Goal: Task Accomplishment & Management: Manage account settings

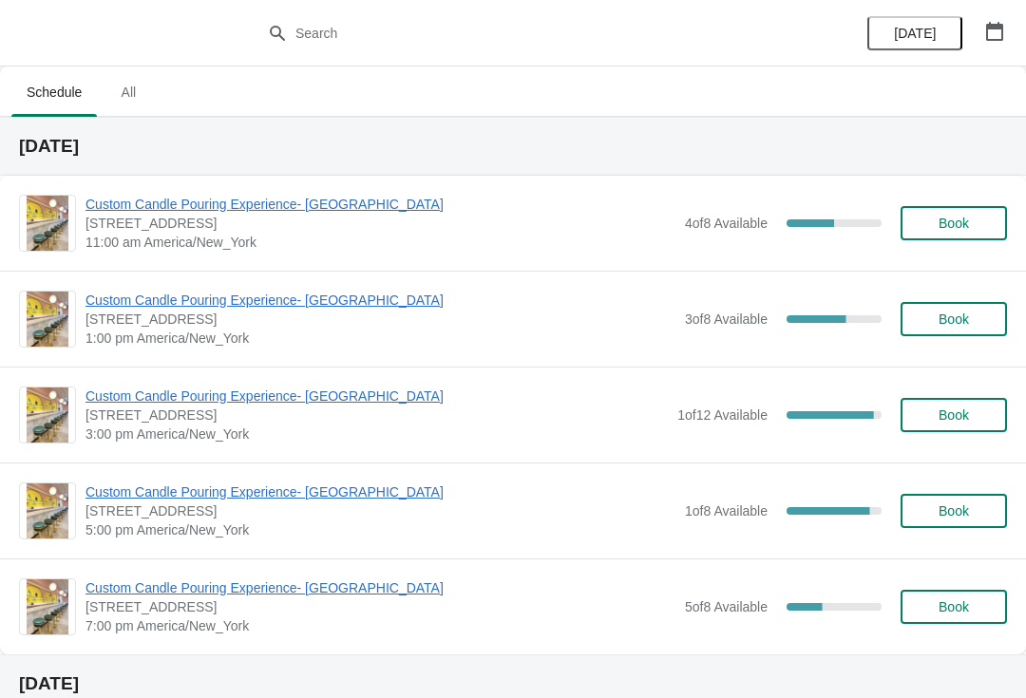
click at [507, 213] on span "Custom Candle Pouring Experience- [GEOGRAPHIC_DATA]" at bounding box center [380, 204] width 590 height 19
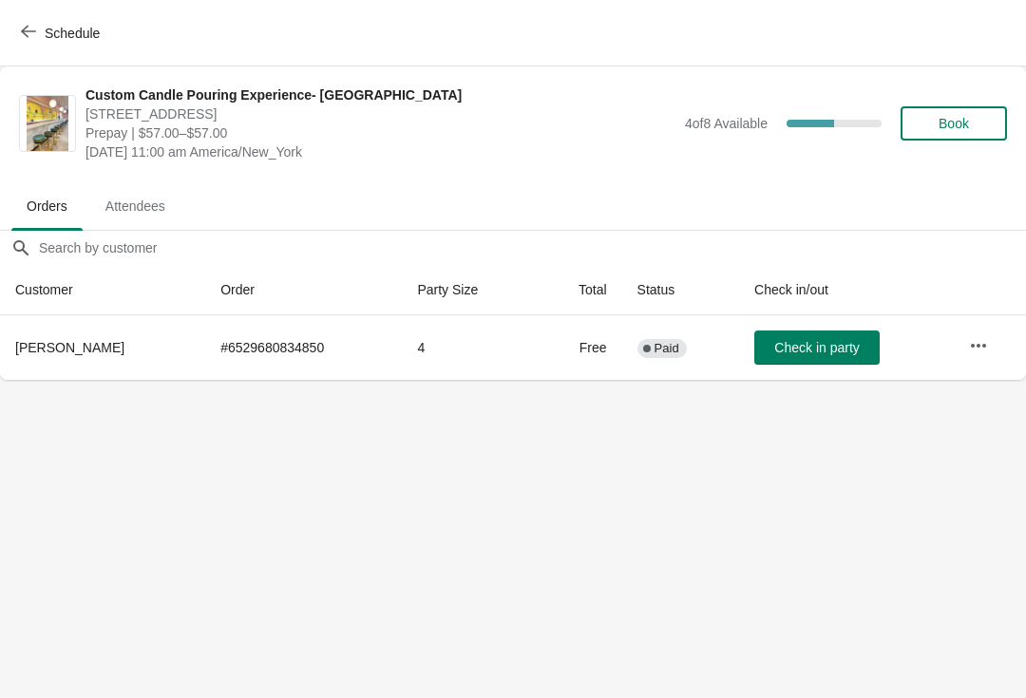
click at [972, 346] on icon "button" at bounding box center [978, 345] width 15 height 4
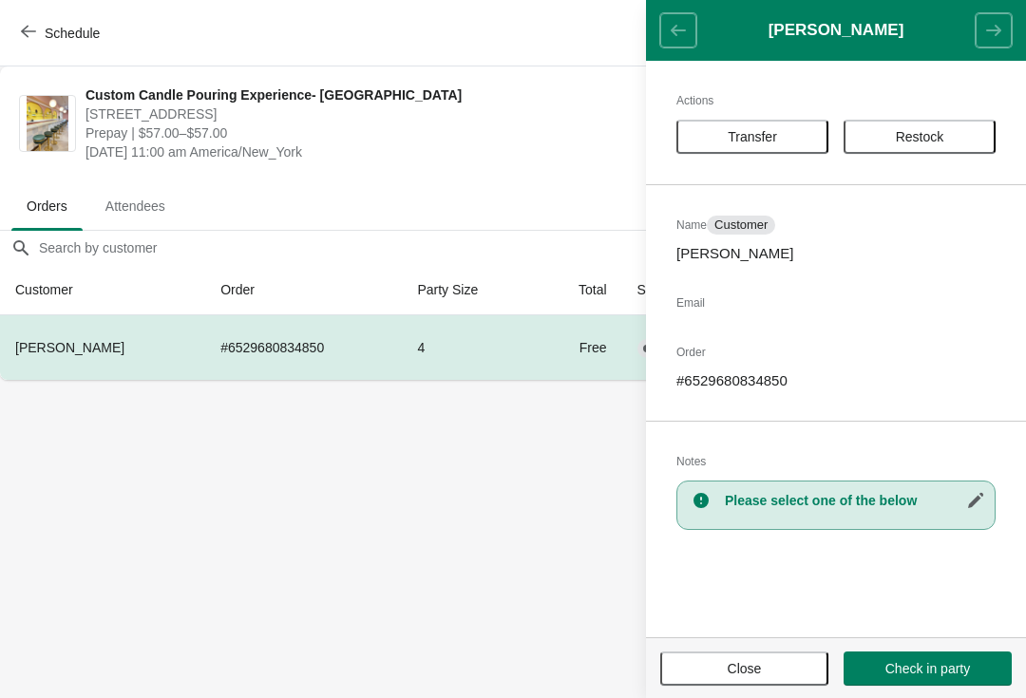
click at [159, 467] on body "Schedule Custom Candle Pouring Experience- [GEOGRAPHIC_DATA] [STREET_ADDRESS] P…" at bounding box center [513, 349] width 1026 height 698
click at [763, 656] on button "Close" at bounding box center [744, 669] width 168 height 34
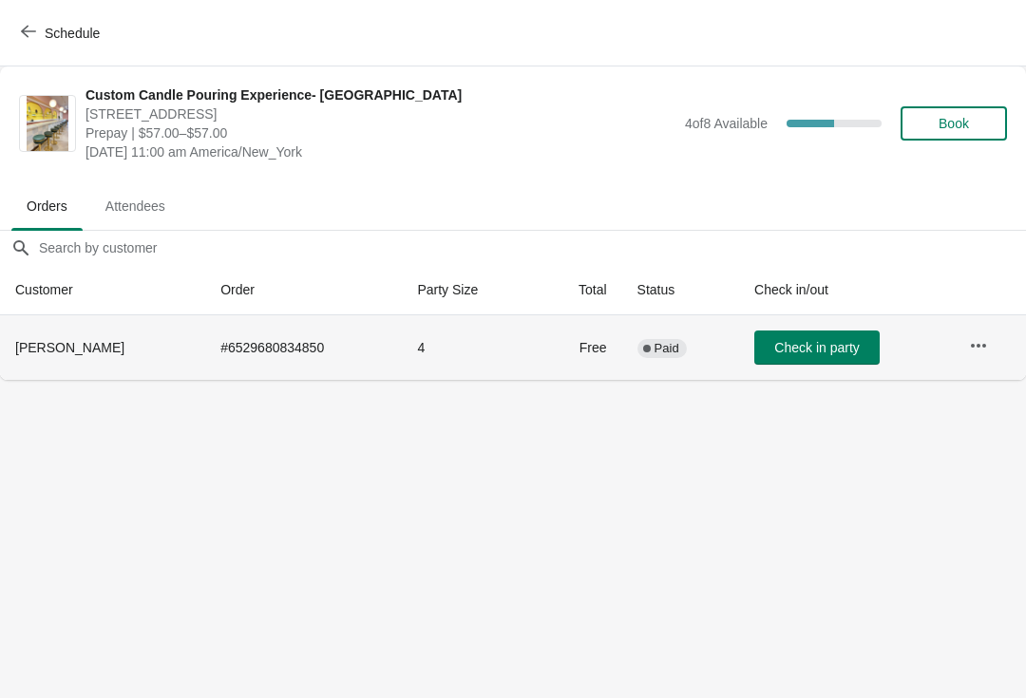
click at [91, 337] on th "[PERSON_NAME]" at bounding box center [102, 347] width 205 height 65
click at [713, 348] on td "Complete Paid" at bounding box center [680, 347] width 117 height 65
click at [838, 345] on span "Check in party" at bounding box center [816, 347] width 85 height 15
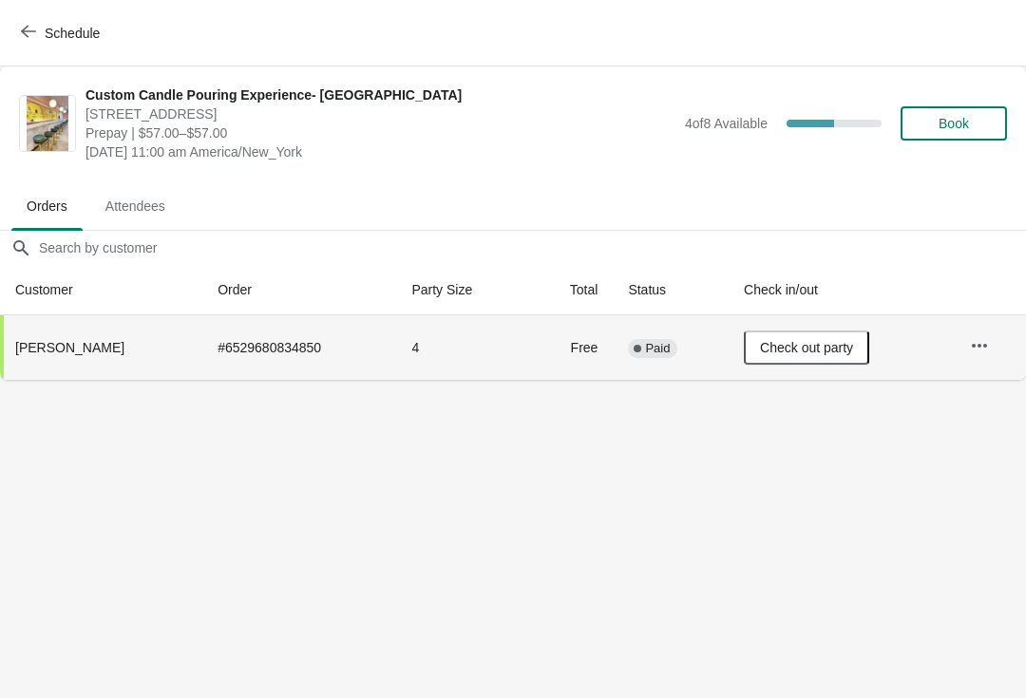
click at [970, 344] on icon "button" at bounding box center [979, 345] width 19 height 19
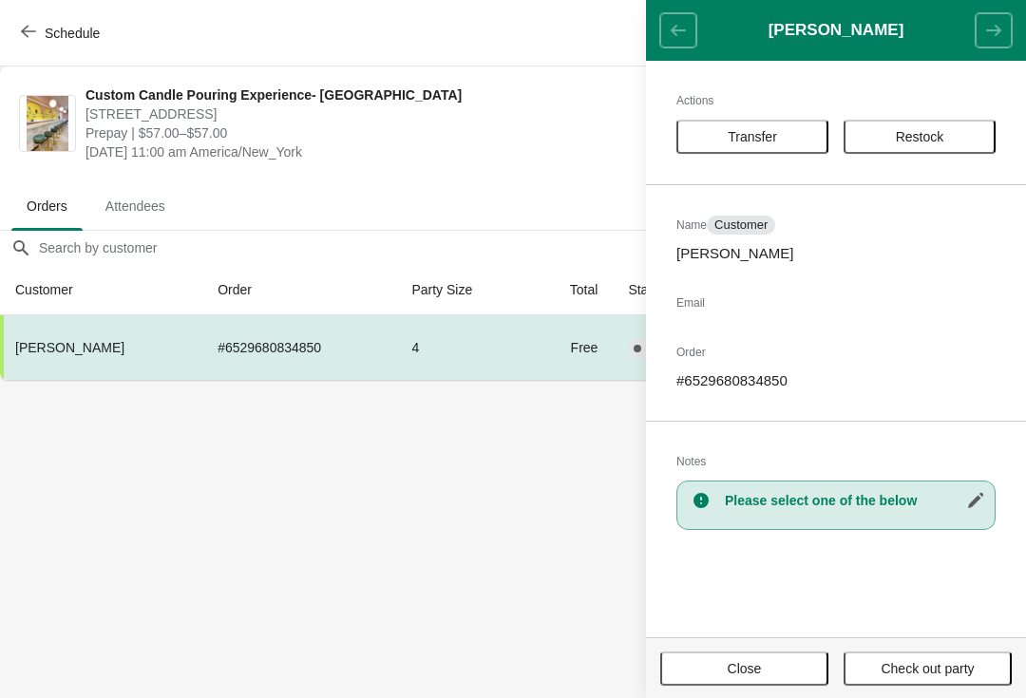
click at [781, 503] on h3 "Please select one of the below" at bounding box center [855, 500] width 260 height 19
click at [702, 462] on h2 "Notes" at bounding box center [835, 461] width 319 height 19
click at [765, 515] on div "Please select one of the below" at bounding box center [835, 505] width 319 height 49
click at [757, 568] on div "Actions Transfer Restock Name Customer Meme [PERSON_NAME] Email Order # 6529680…" at bounding box center [836, 349] width 380 height 577
click at [966, 515] on button "button" at bounding box center [975, 500] width 34 height 34
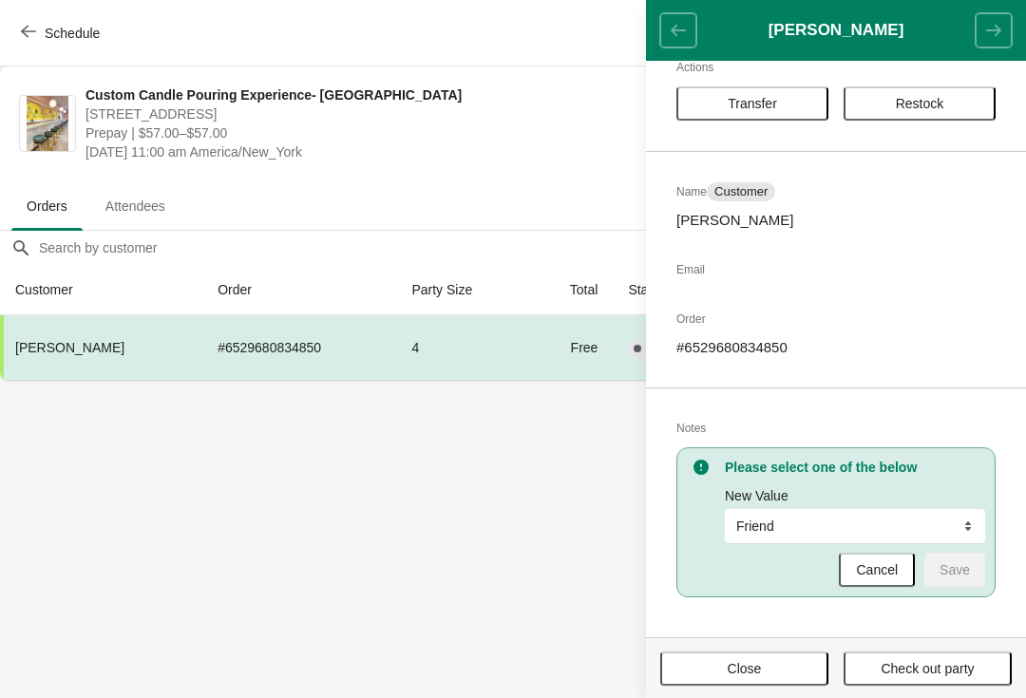
scroll to position [33, 0]
click at [540, 541] on body "Schedule Custom Candle Pouring Experience- [GEOGRAPHIC_DATA] [STREET_ADDRESS] P…" at bounding box center [513, 349] width 1026 height 698
click at [173, 220] on span "Attendees" at bounding box center [135, 206] width 90 height 34
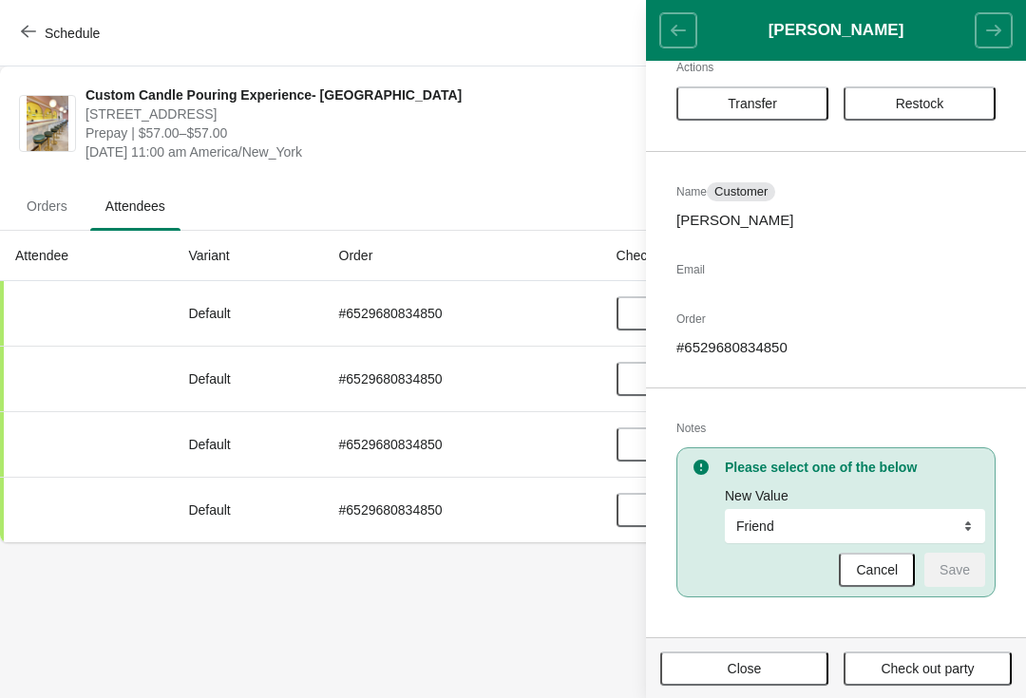
click at [179, 67] on div "Custom Candle Pouring Experience- [GEOGRAPHIC_DATA] [STREET_ADDRESS] Prepay | $…" at bounding box center [513, 123] width 1026 height 114
click at [224, 132] on span "Prepay | $57.00–$57.00" at bounding box center [380, 132] width 590 height 19
click at [453, 107] on span "[STREET_ADDRESS]" at bounding box center [380, 113] width 590 height 19
click at [778, 663] on span "Close" at bounding box center [744, 668] width 134 height 15
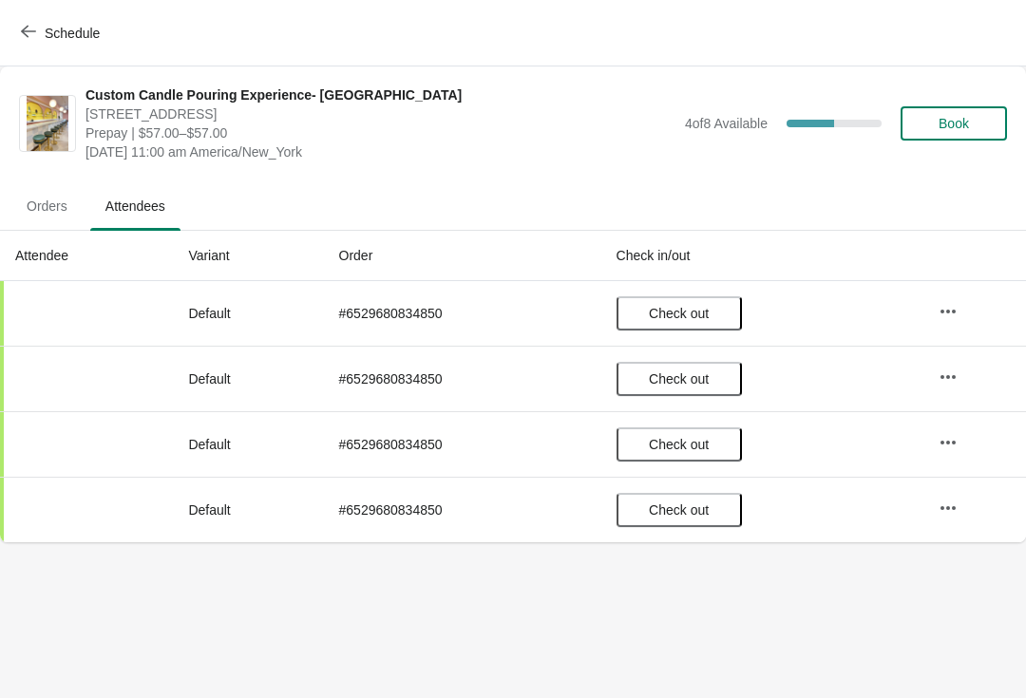
click at [957, 502] on icon "button" at bounding box center [947, 508] width 19 height 19
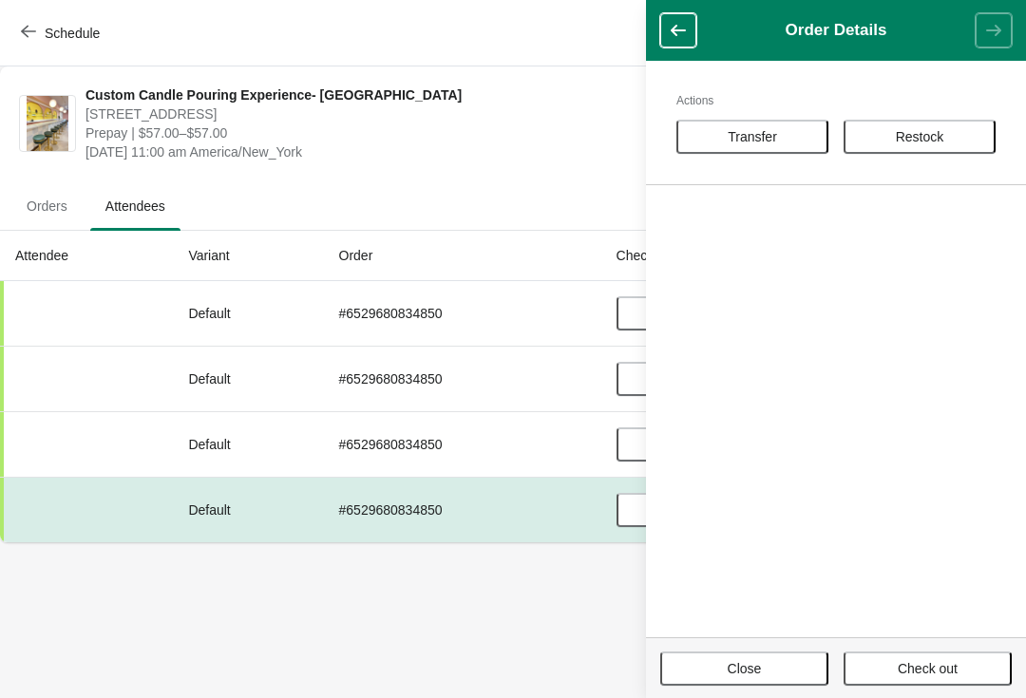
click at [762, 668] on span "Close" at bounding box center [745, 668] width 34 height 15
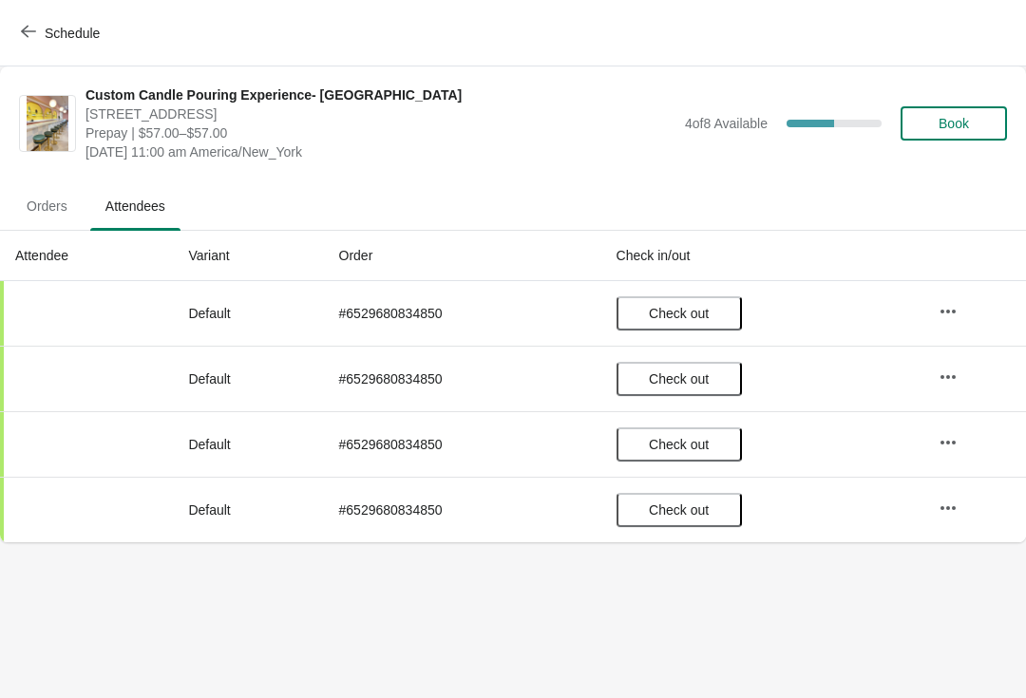
click at [152, 219] on span "Attendees" at bounding box center [135, 206] width 90 height 34
click at [123, 216] on span "Attendees" at bounding box center [135, 206] width 90 height 34
click at [47, 203] on span "Orders" at bounding box center [46, 206] width 71 height 34
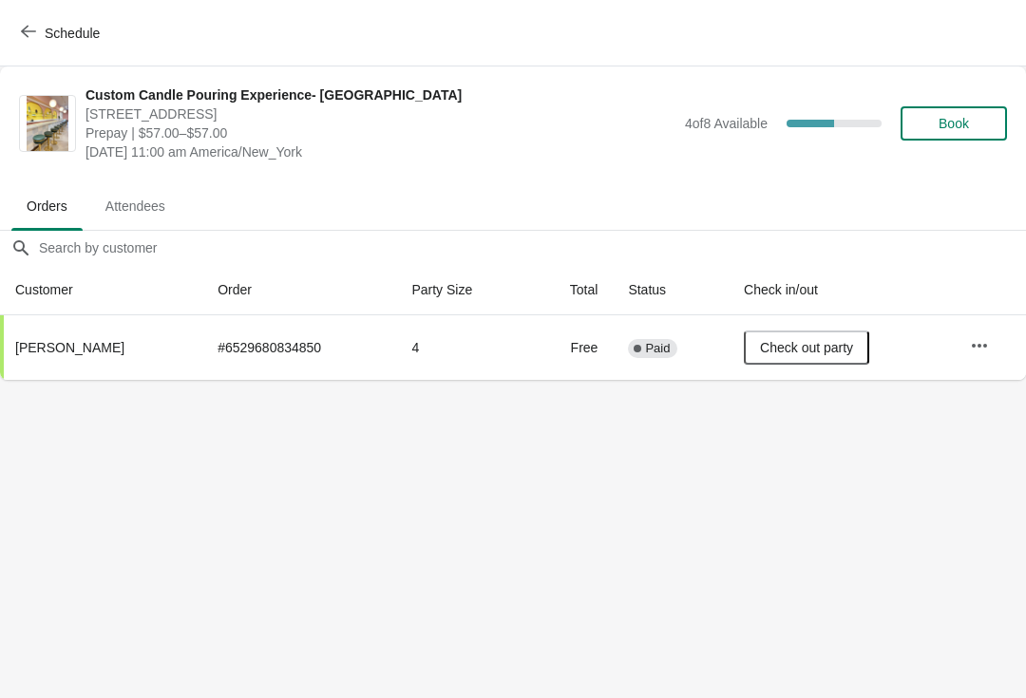
click at [979, 358] on button "button" at bounding box center [979, 346] width 34 height 34
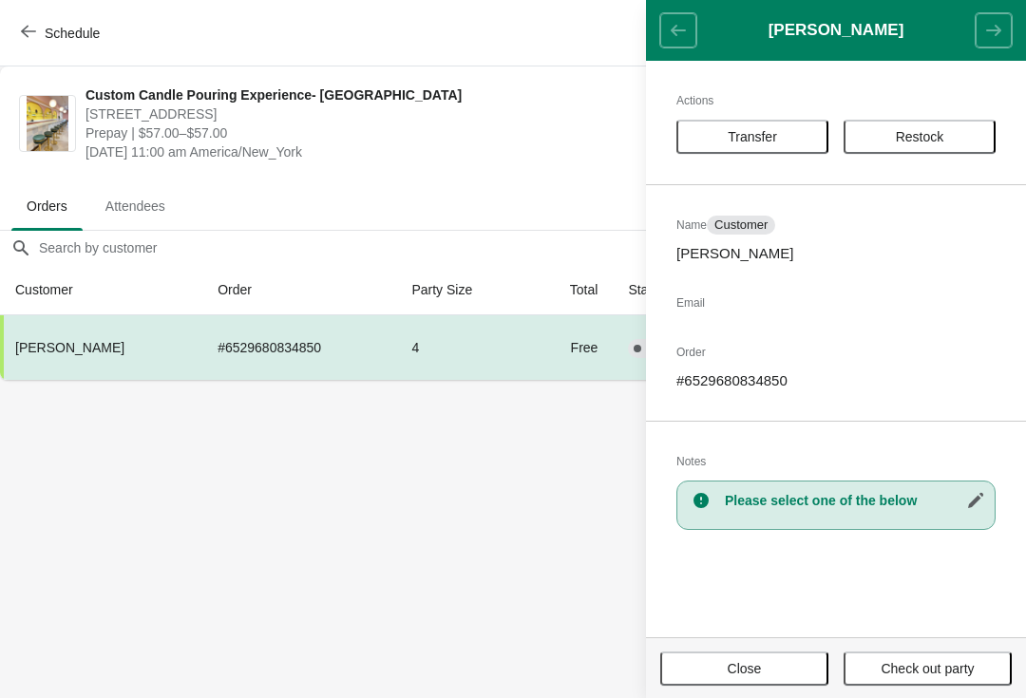
click at [896, 512] on div "Please select one of the below" at bounding box center [835, 505] width 319 height 49
click at [971, 491] on icon "button" at bounding box center [975, 500] width 19 height 19
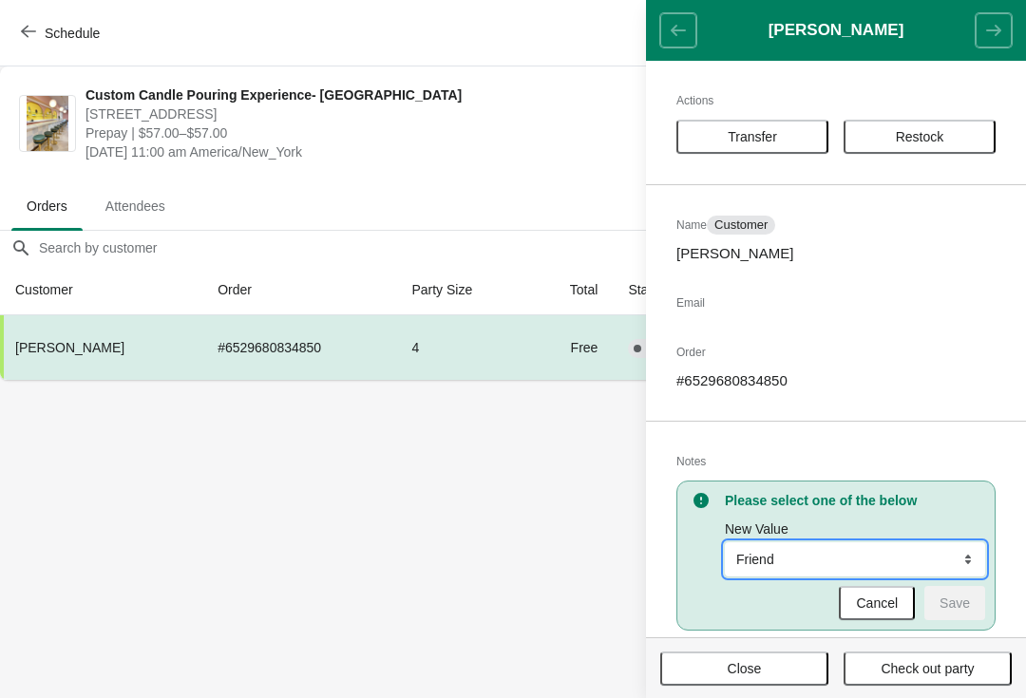
click at [939, 563] on select "Friend Instagram TikTok Yelp Walk-by Attended an event Google Other" at bounding box center [855, 559] width 260 height 34
click at [880, 593] on button "Cancel" at bounding box center [877, 603] width 76 height 34
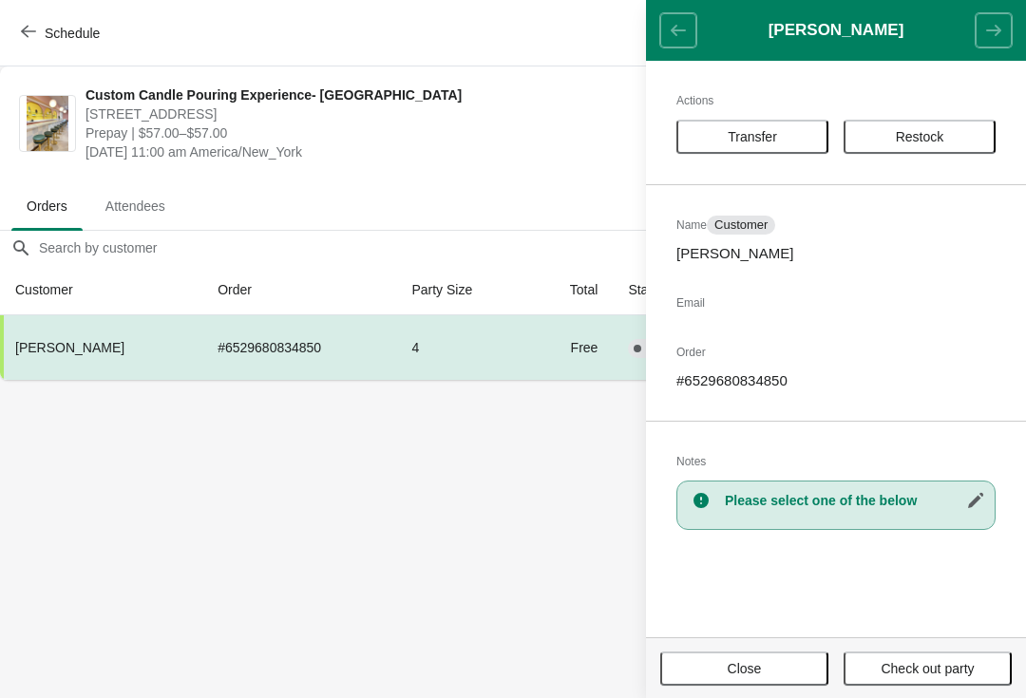
click at [952, 584] on div "Actions Transfer Restock Name Customer Meme [PERSON_NAME] Email Order # 6529680…" at bounding box center [836, 349] width 380 height 577
click at [118, 448] on body "Schedule Custom Candle Pouring Experience- [GEOGRAPHIC_DATA] [STREET_ADDRESS] P…" at bounding box center [513, 349] width 1026 height 698
click at [766, 659] on button "Close" at bounding box center [744, 669] width 168 height 34
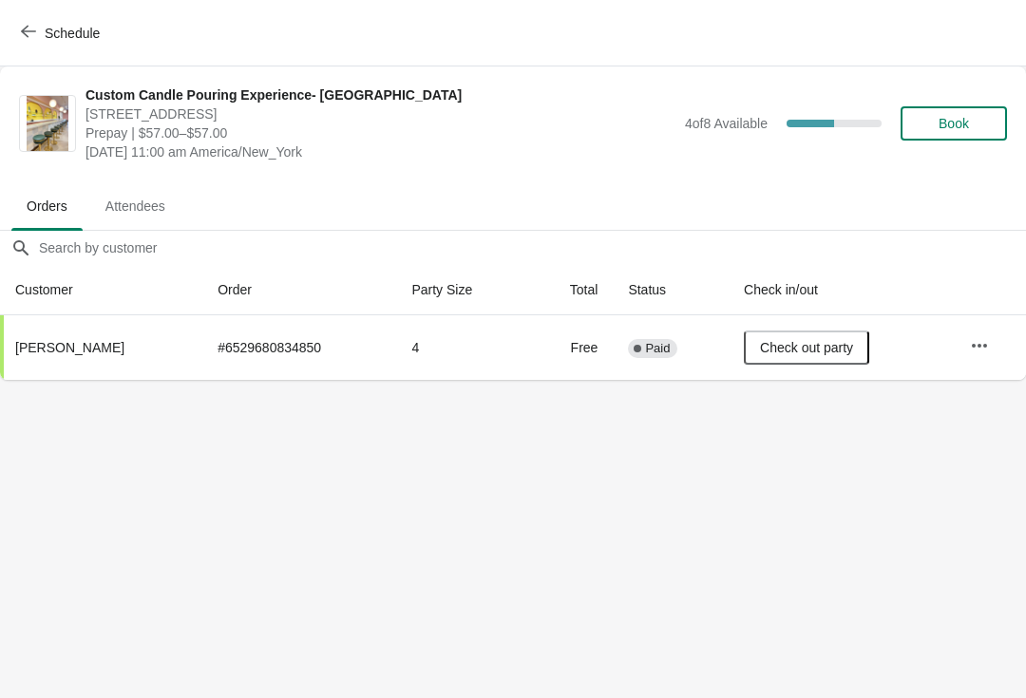
click at [970, 354] on icon "button" at bounding box center [979, 345] width 19 height 19
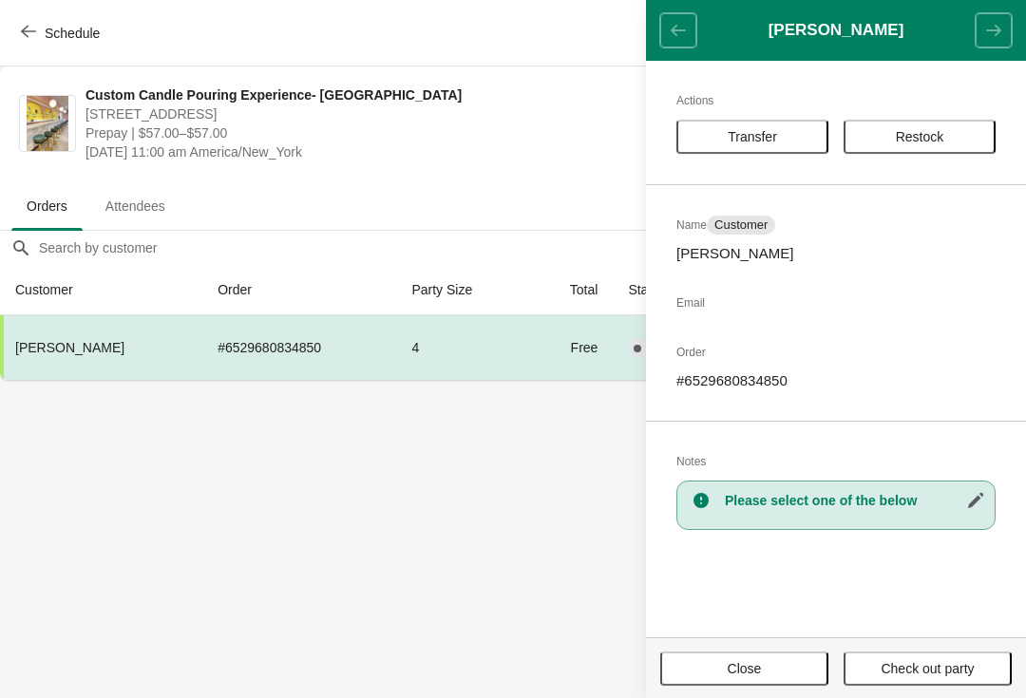
click at [523, 587] on body "Schedule Custom Candle Pouring Experience- [GEOGRAPHIC_DATA] [STREET_ADDRESS] P…" at bounding box center [513, 349] width 1026 height 698
click at [777, 657] on button "Close" at bounding box center [744, 669] width 168 height 34
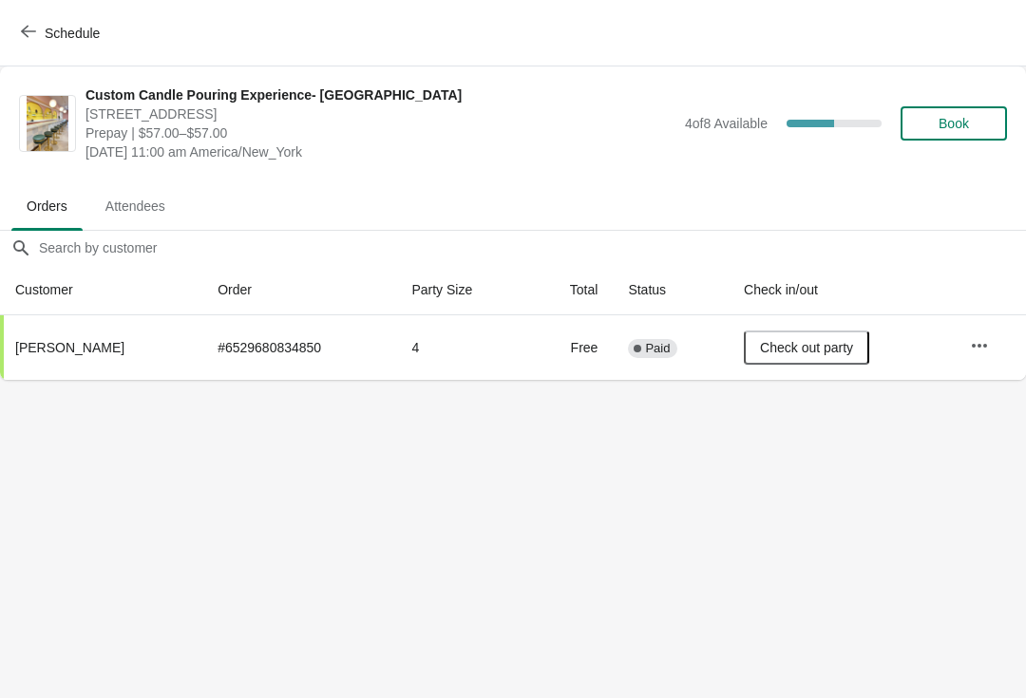
click at [64, 27] on span "Schedule" at bounding box center [72, 33] width 55 height 15
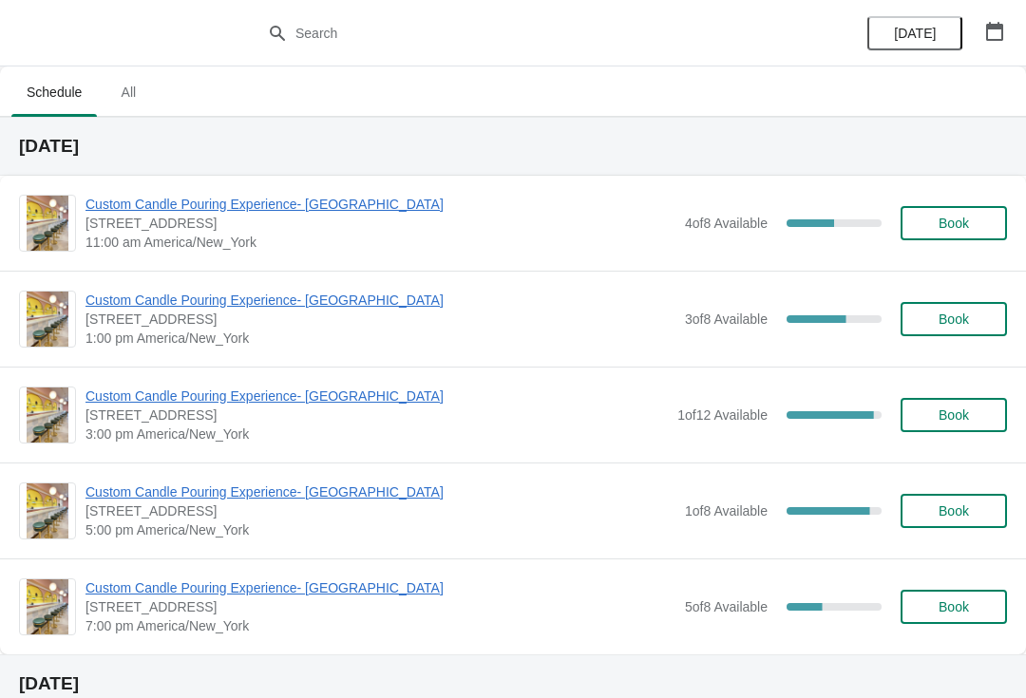
click at [154, 200] on span "Custom Candle Pouring Experience- [GEOGRAPHIC_DATA]" at bounding box center [380, 204] width 590 height 19
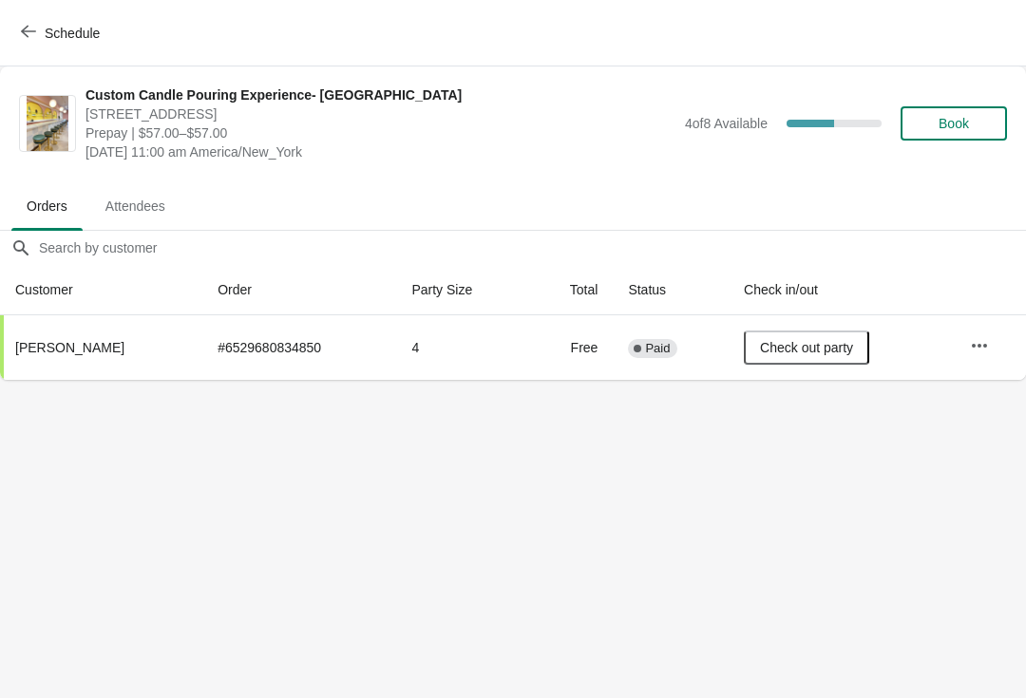
click at [846, 345] on span "Check out party" at bounding box center [806, 347] width 93 height 15
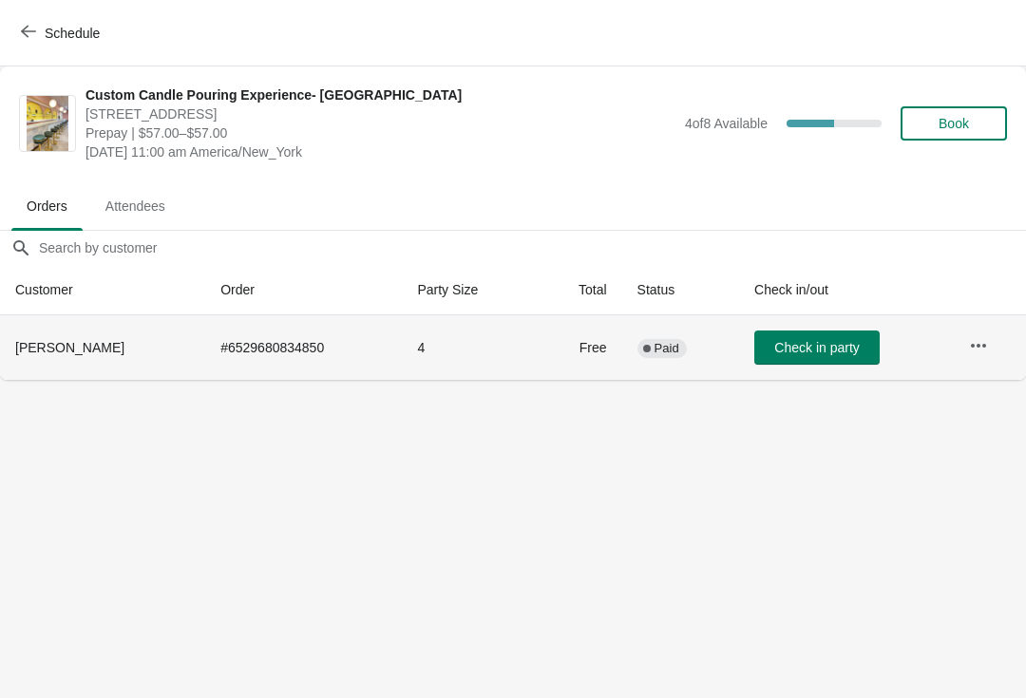
click at [973, 350] on icon "button" at bounding box center [978, 345] width 19 height 19
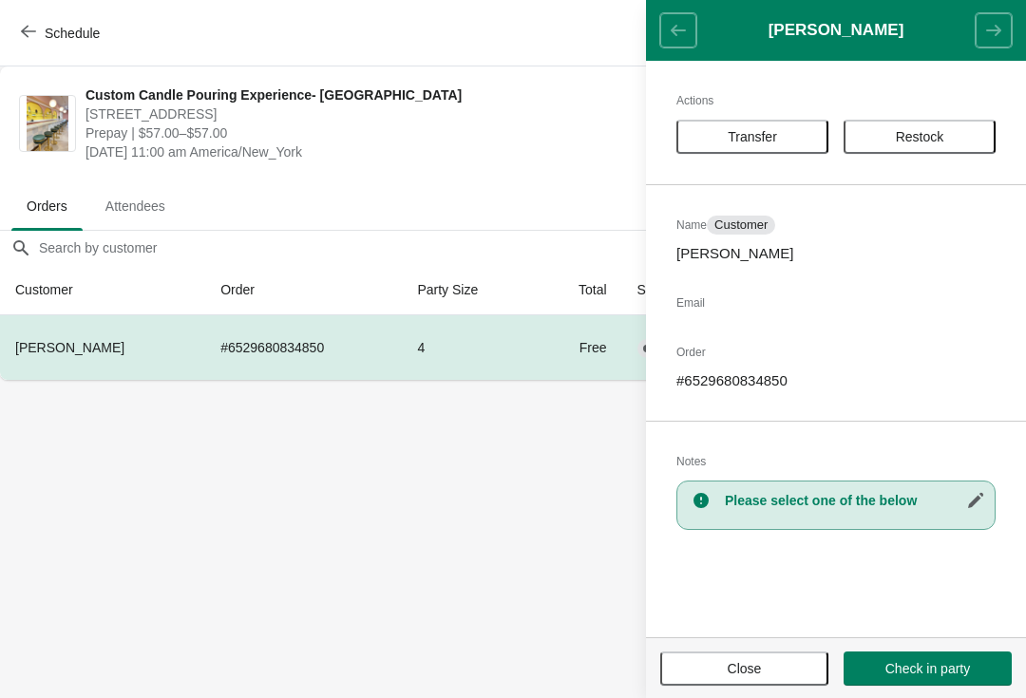
click at [149, 500] on body "Schedule Custom Candle Pouring Experience- [GEOGRAPHIC_DATA] [STREET_ADDRESS] P…" at bounding box center [513, 349] width 1026 height 698
click at [734, 683] on button "Close" at bounding box center [744, 669] width 168 height 34
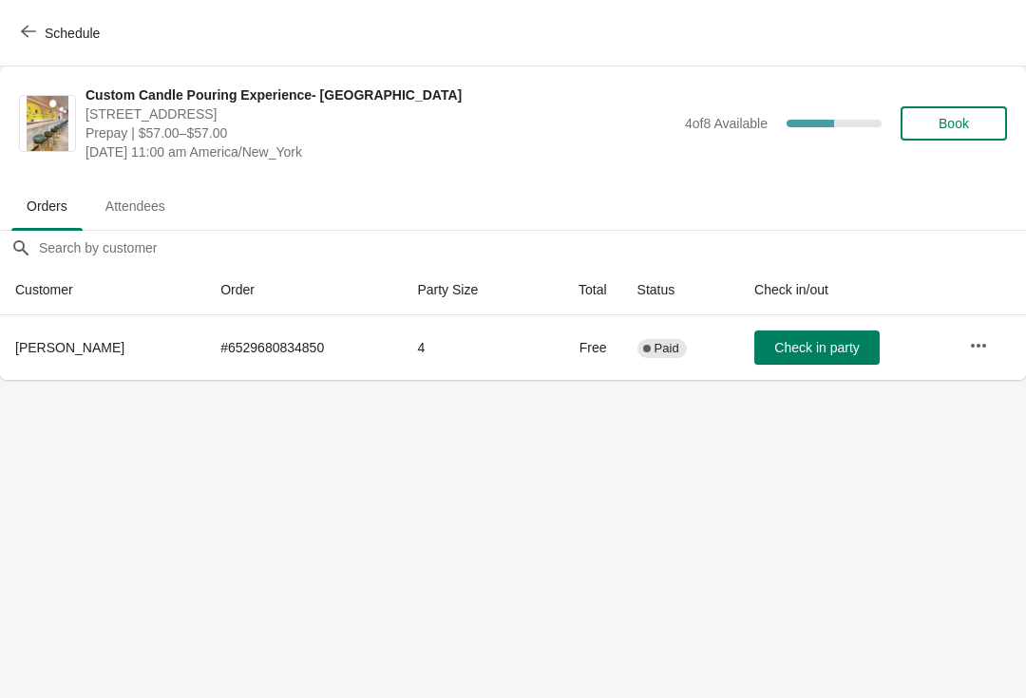
click at [650, 356] on span "Complete Paid" at bounding box center [661, 348] width 49 height 19
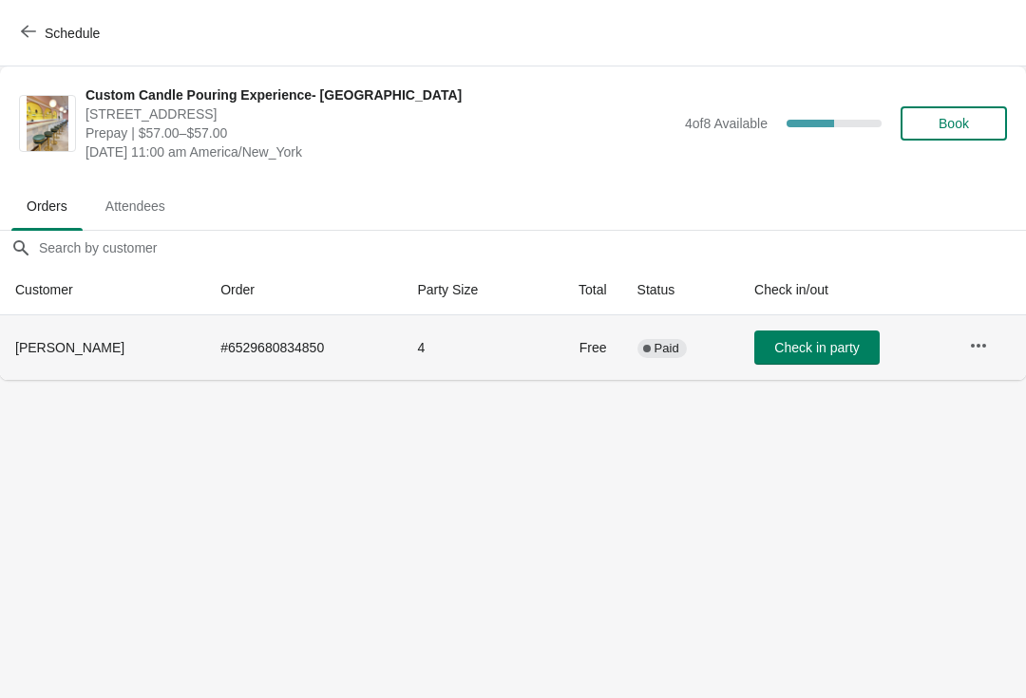
click at [963, 130] on span "Book" at bounding box center [953, 123] width 30 height 15
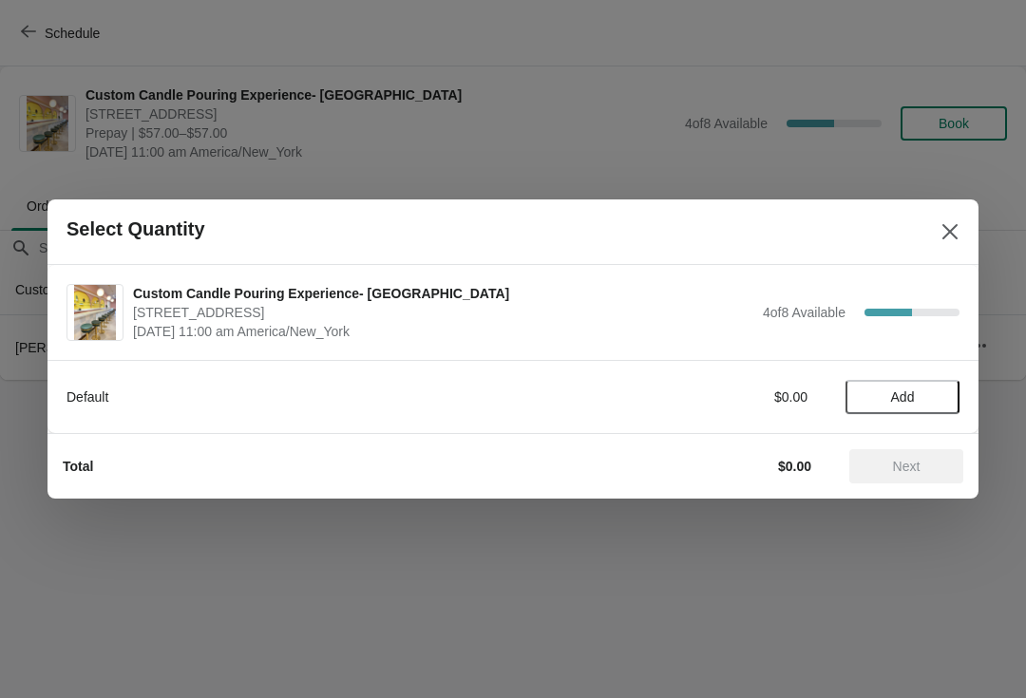
click at [900, 395] on span "Add" at bounding box center [903, 396] width 24 height 15
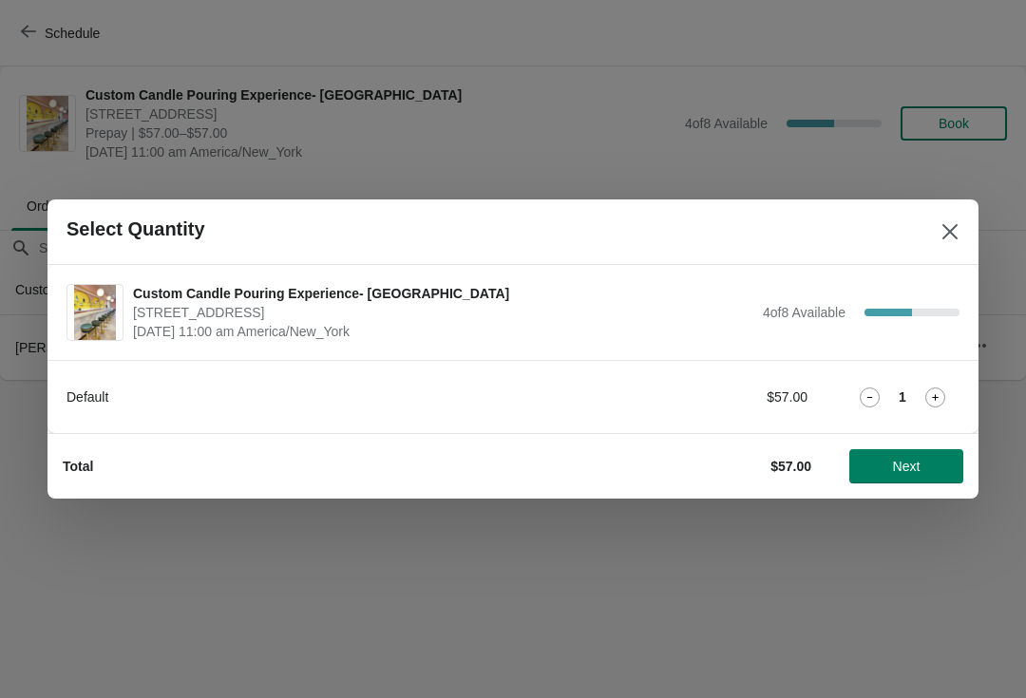
click at [913, 467] on span "Next" at bounding box center [907, 466] width 28 height 15
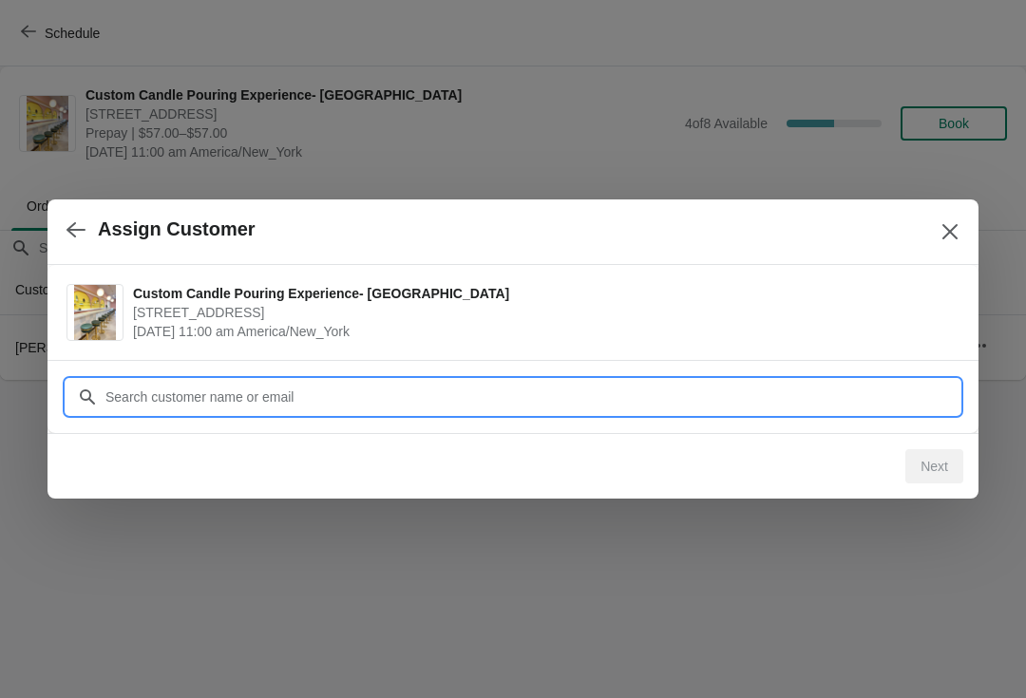
click at [155, 393] on input "Customer" at bounding box center [531, 397] width 855 height 34
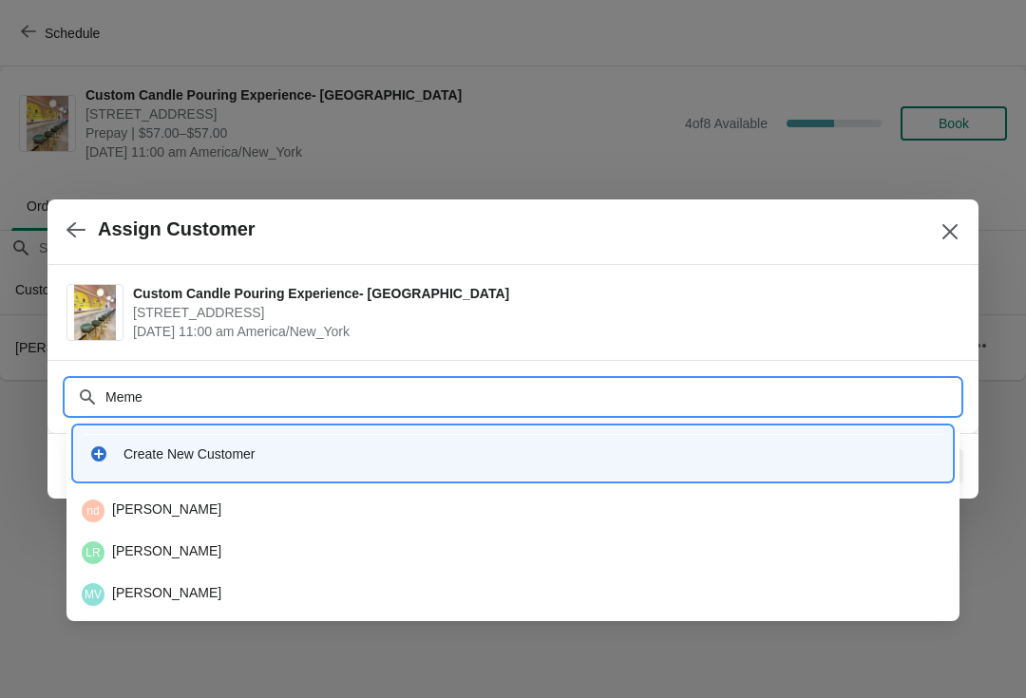
type input "Meme"
click at [953, 231] on icon "Close" at bounding box center [949, 231] width 19 height 19
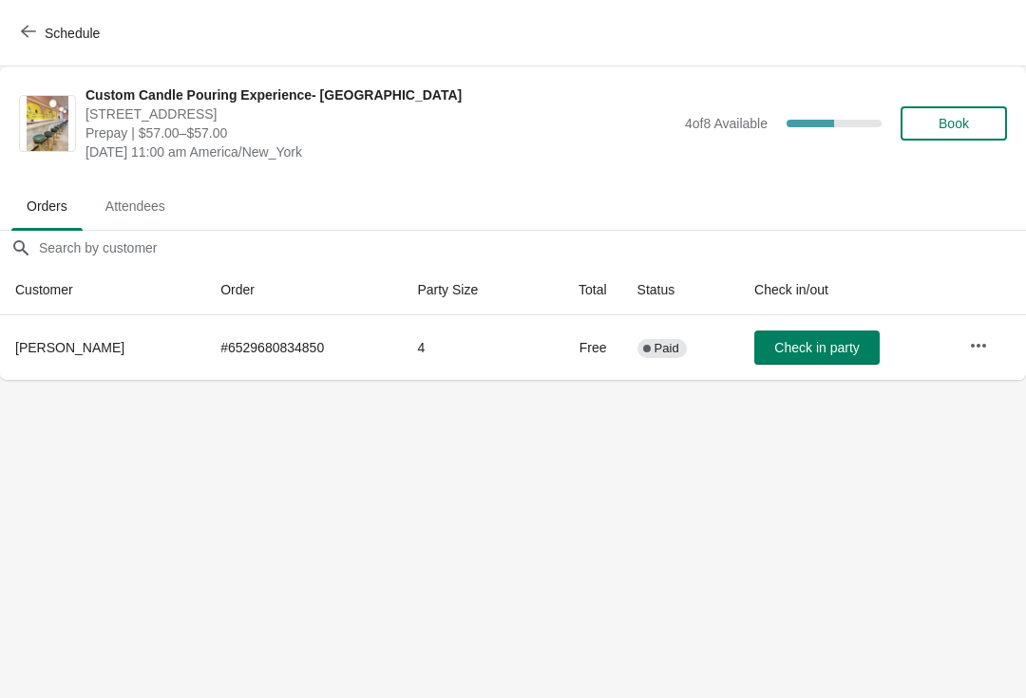
click at [944, 139] on button "Book" at bounding box center [953, 123] width 106 height 34
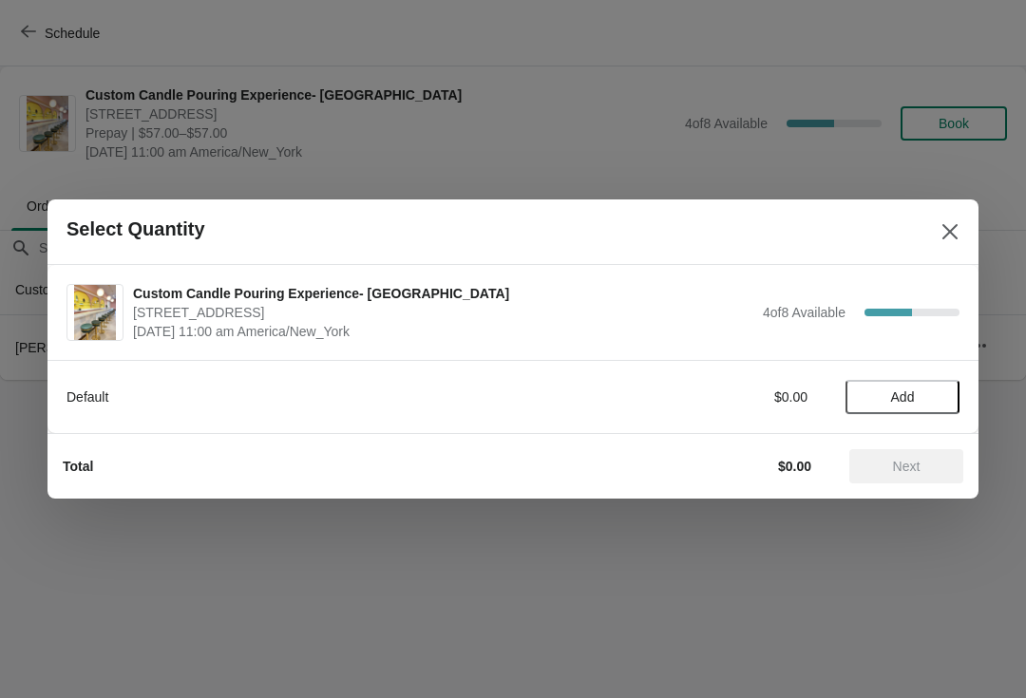
click at [905, 397] on span "Add" at bounding box center [903, 396] width 24 height 15
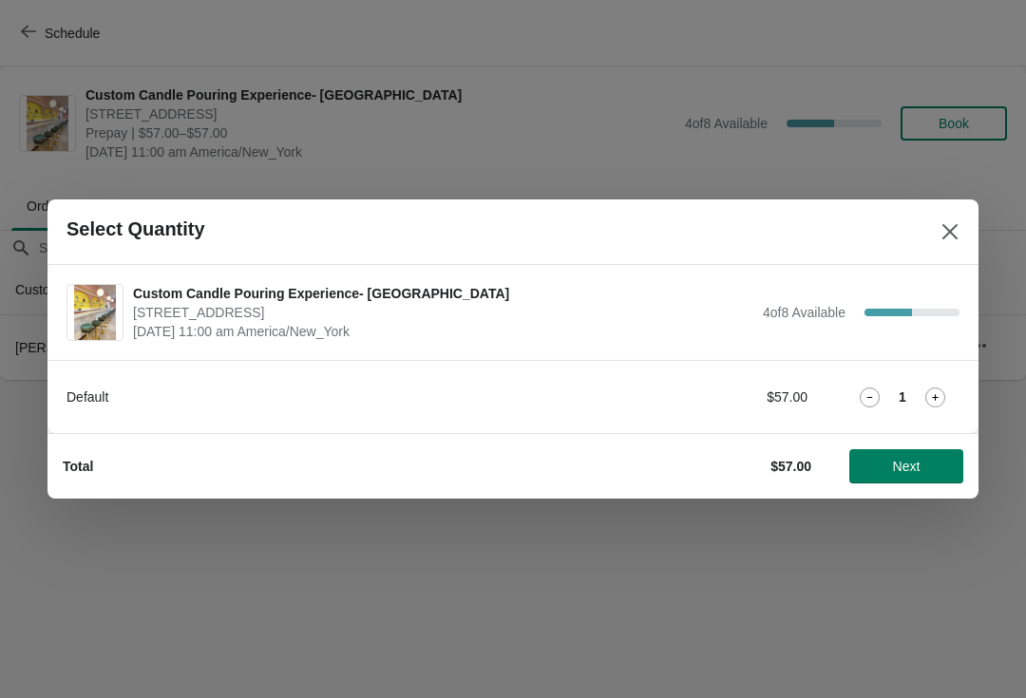
click at [934, 395] on icon at bounding box center [935, 398] width 20 height 20
click at [874, 388] on icon at bounding box center [870, 398] width 20 height 20
click at [900, 459] on span "Next" at bounding box center [907, 466] width 28 height 15
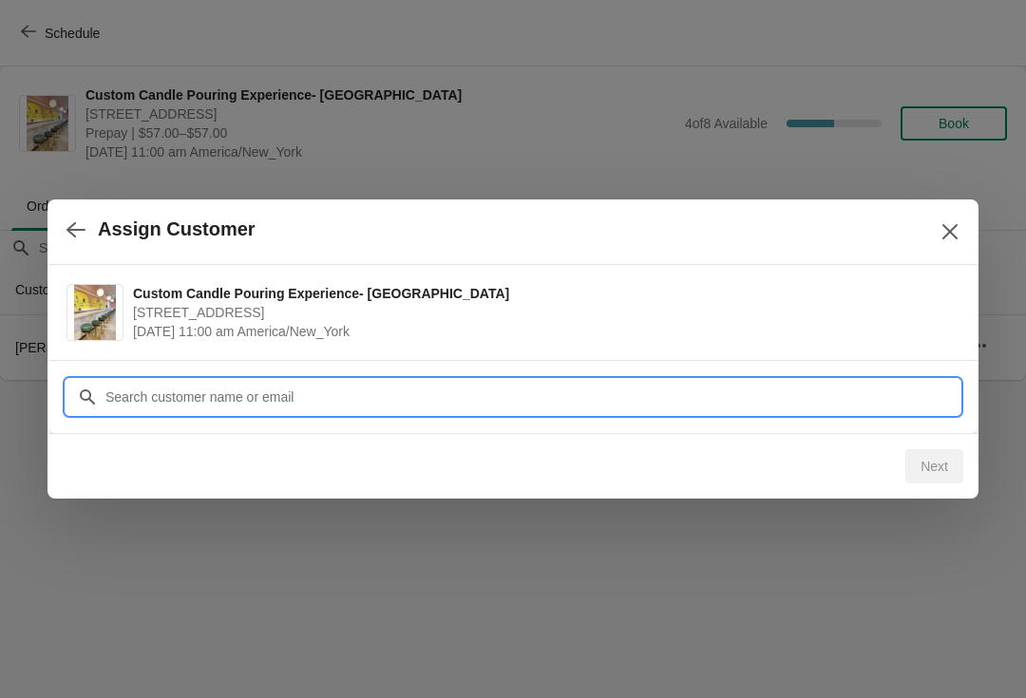
click at [142, 397] on input "Customer" at bounding box center [531, 397] width 855 height 34
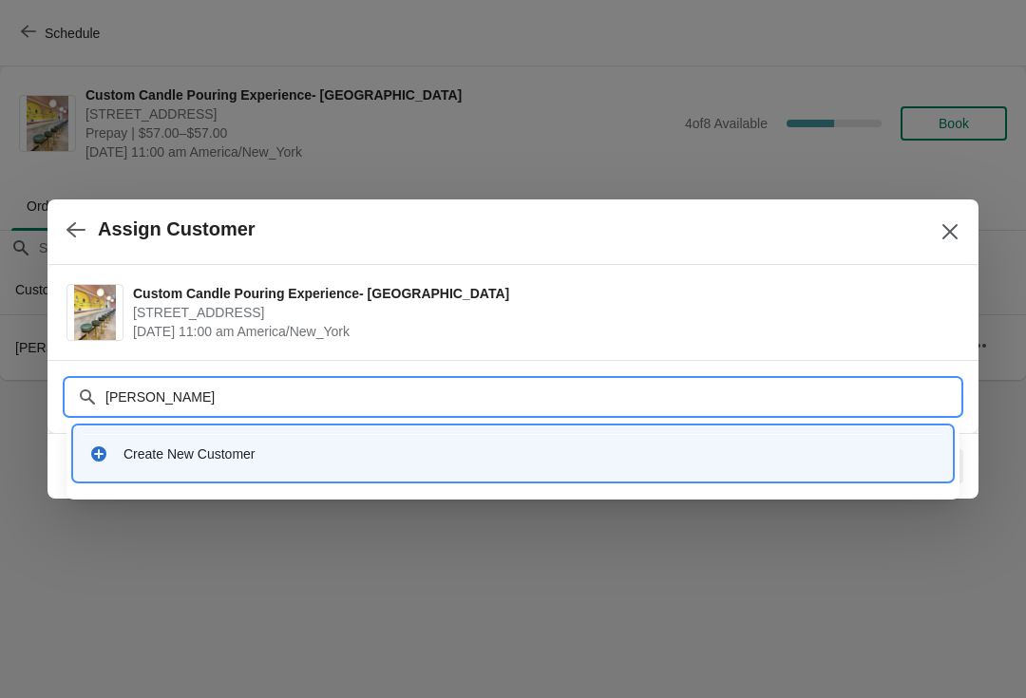
type input "Meme [PERSON_NAME]"
click at [123, 458] on div "Create New Customer" at bounding box center [512, 454] width 847 height 19
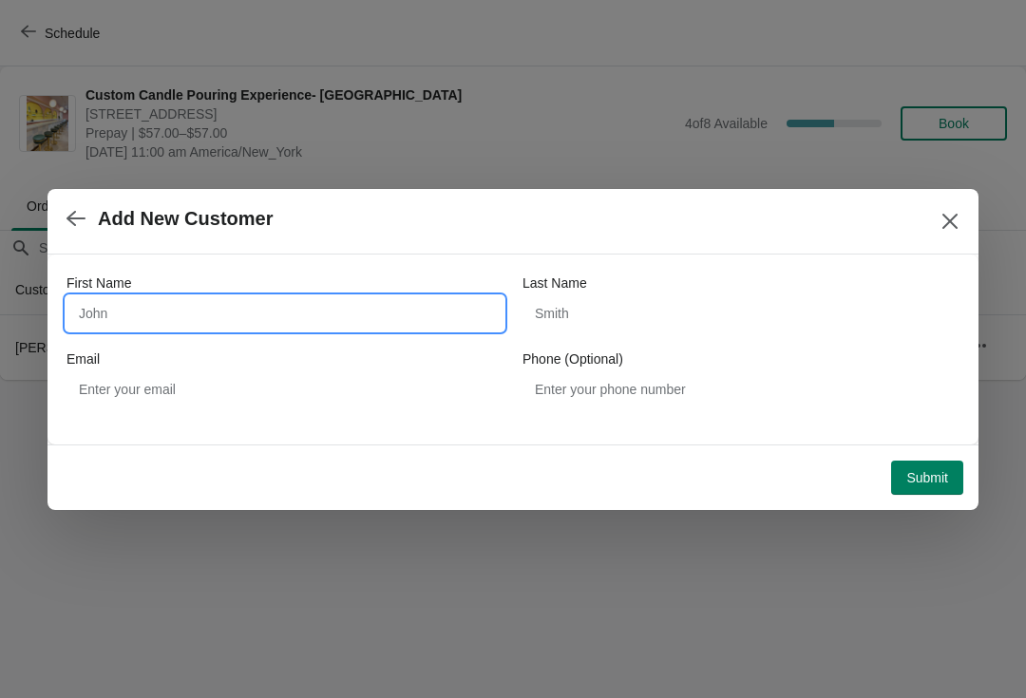
click at [121, 309] on input "First Name" at bounding box center [284, 313] width 437 height 34
type input "Meme"
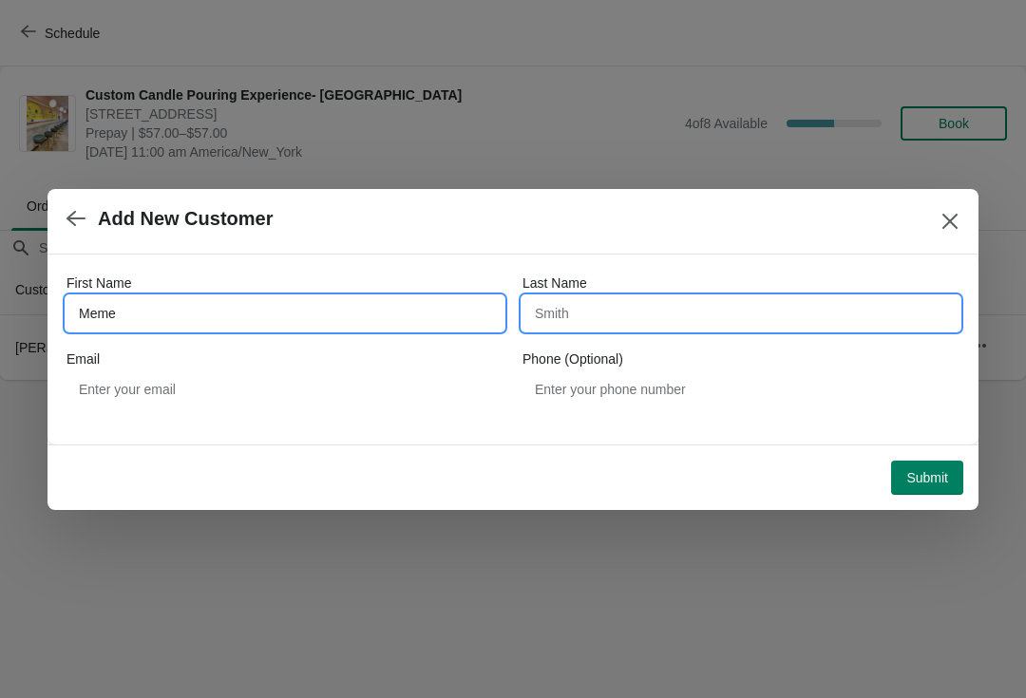
click at [666, 319] on input "Last Name" at bounding box center [740, 313] width 437 height 34
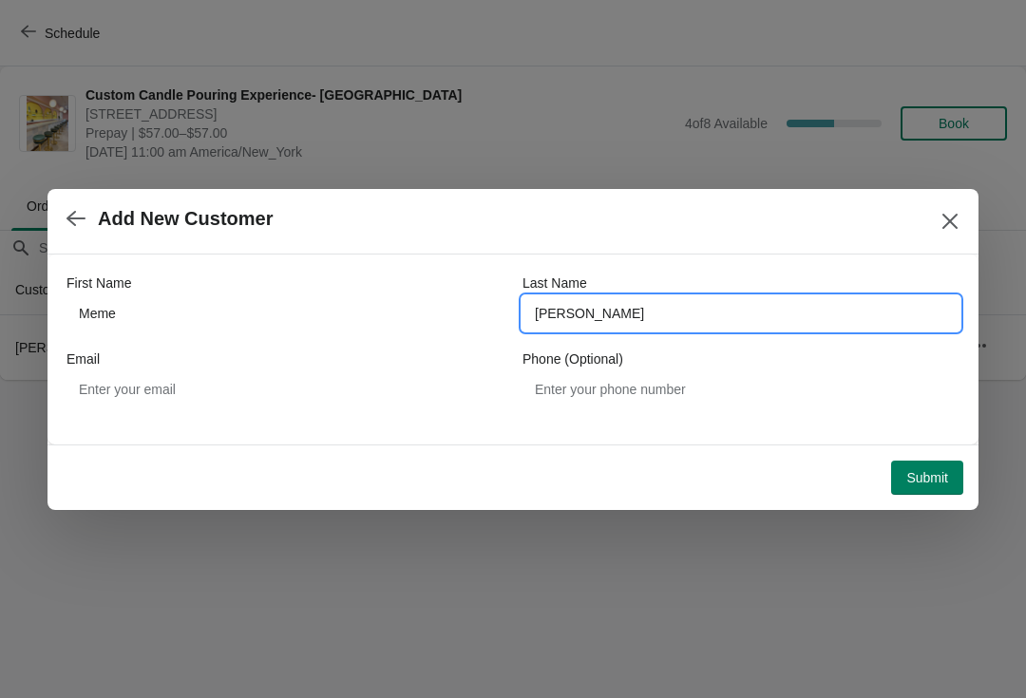
type input "[PERSON_NAME]"
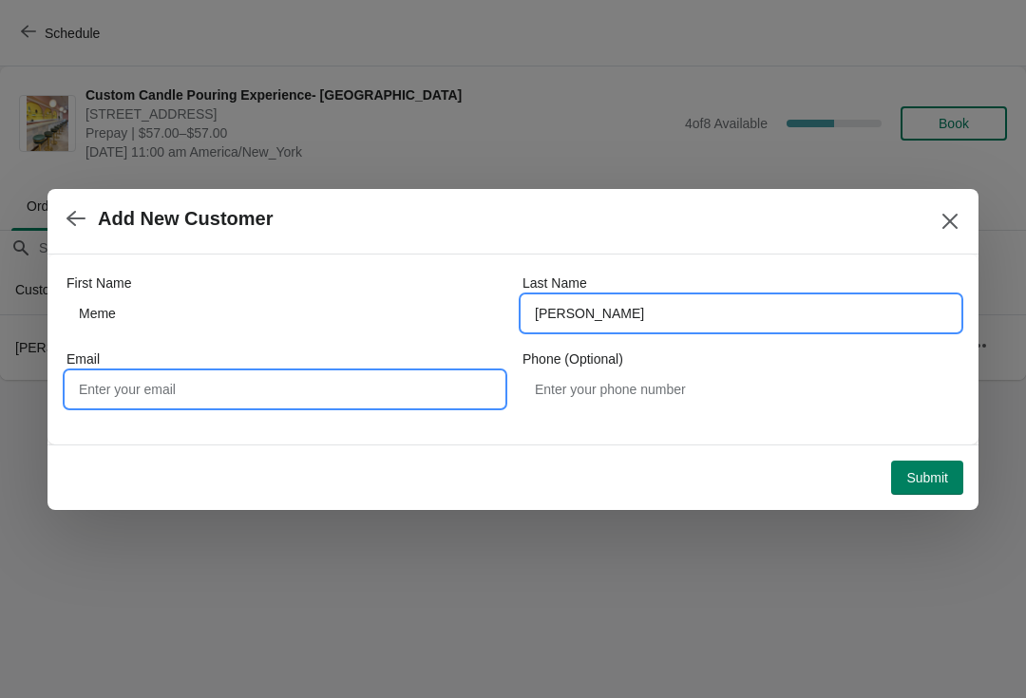
click at [156, 378] on input "Email" at bounding box center [284, 389] width 437 height 34
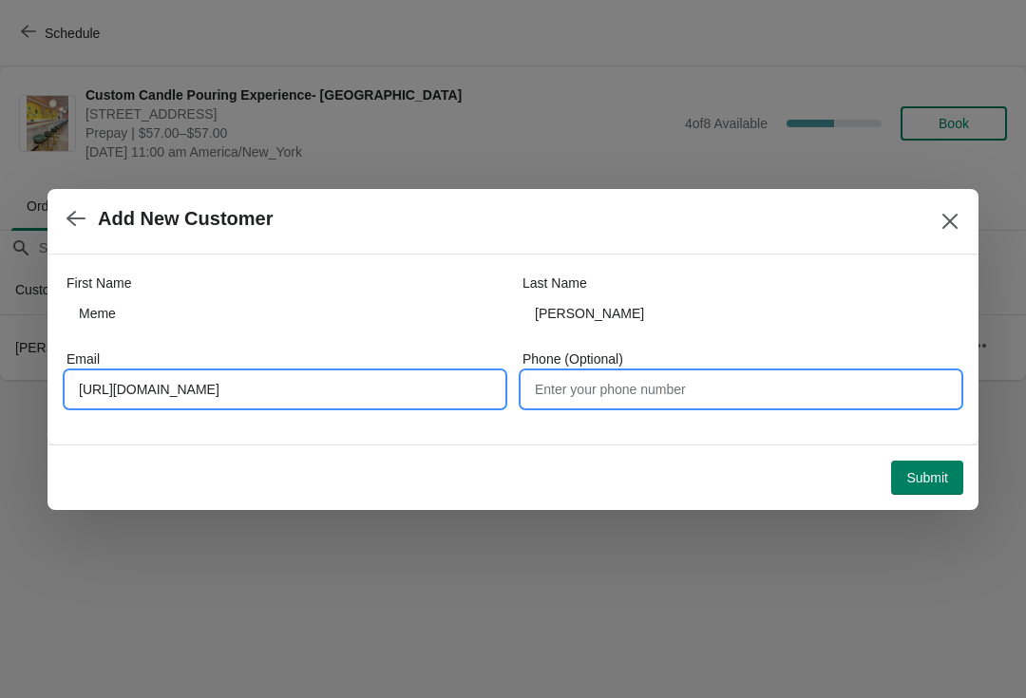
click at [662, 392] on input "Phone (Optional)" at bounding box center [740, 389] width 437 height 34
click at [197, 388] on input "[URL][DOMAIN_NAME]" at bounding box center [284, 389] width 437 height 34
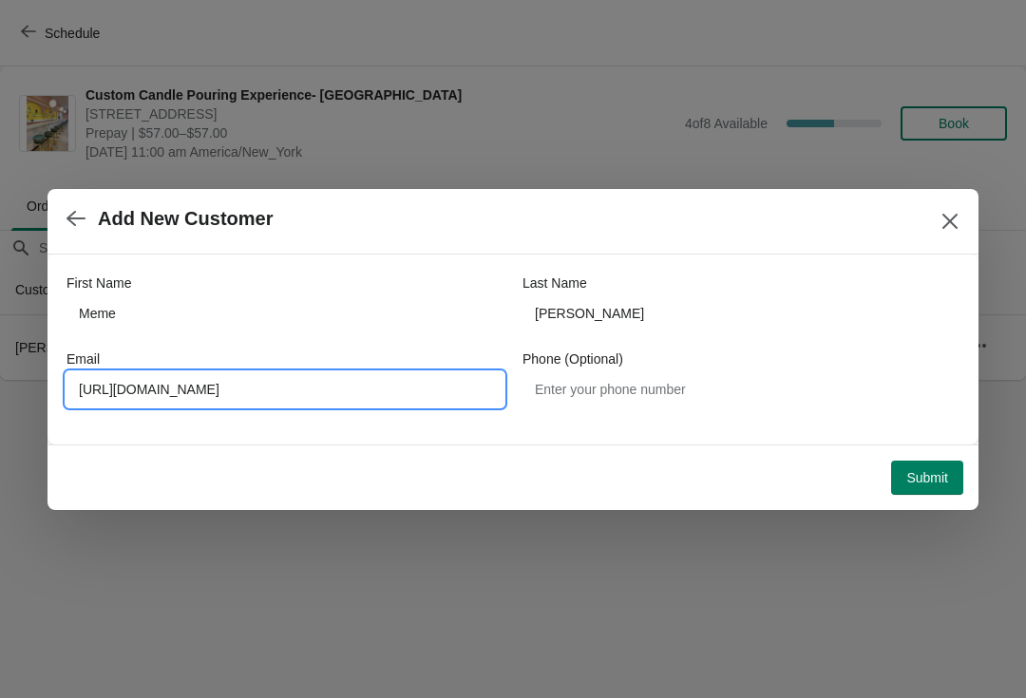
type input "[URL][DOMAIN_NAME]"
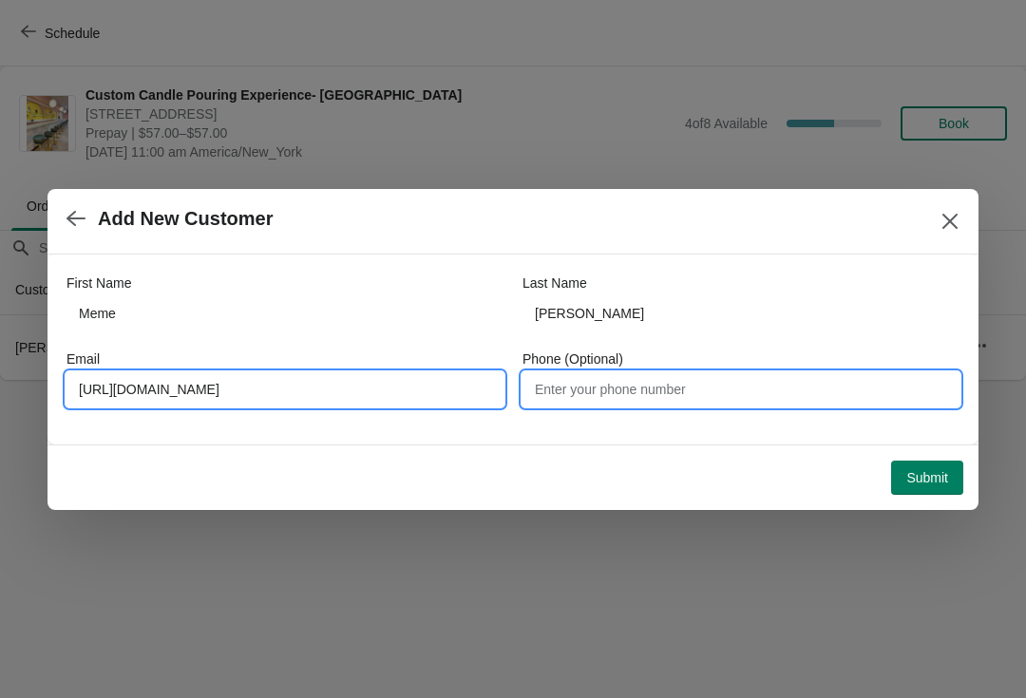
click at [620, 389] on input "Phone (Optional)" at bounding box center [740, 389] width 437 height 34
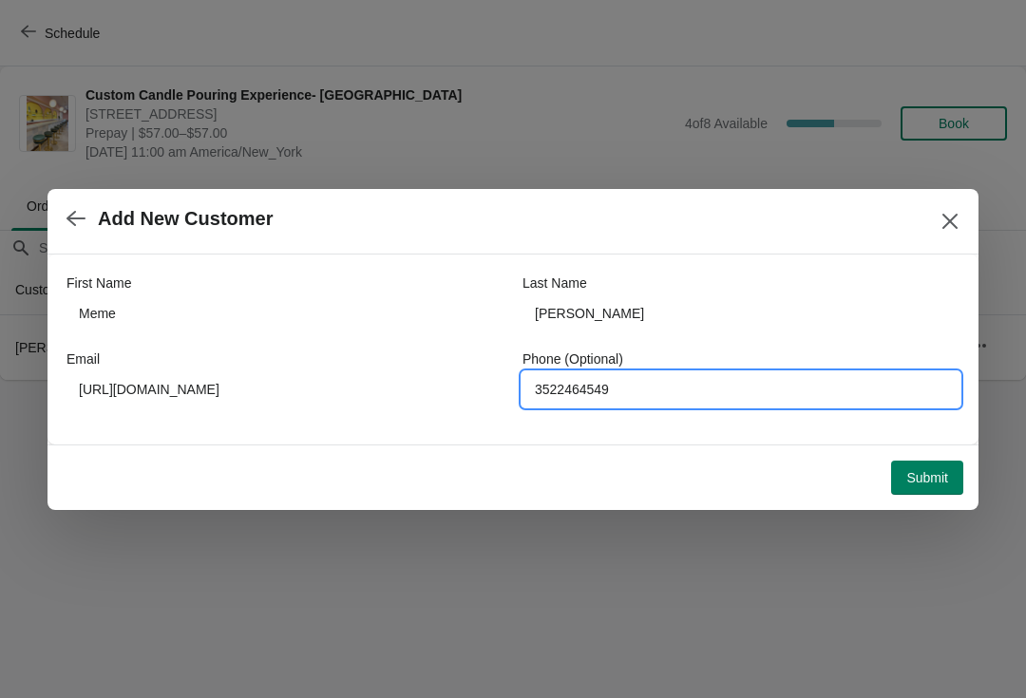
type input "3522464549"
click at [918, 480] on span "Submit" at bounding box center [927, 477] width 42 height 15
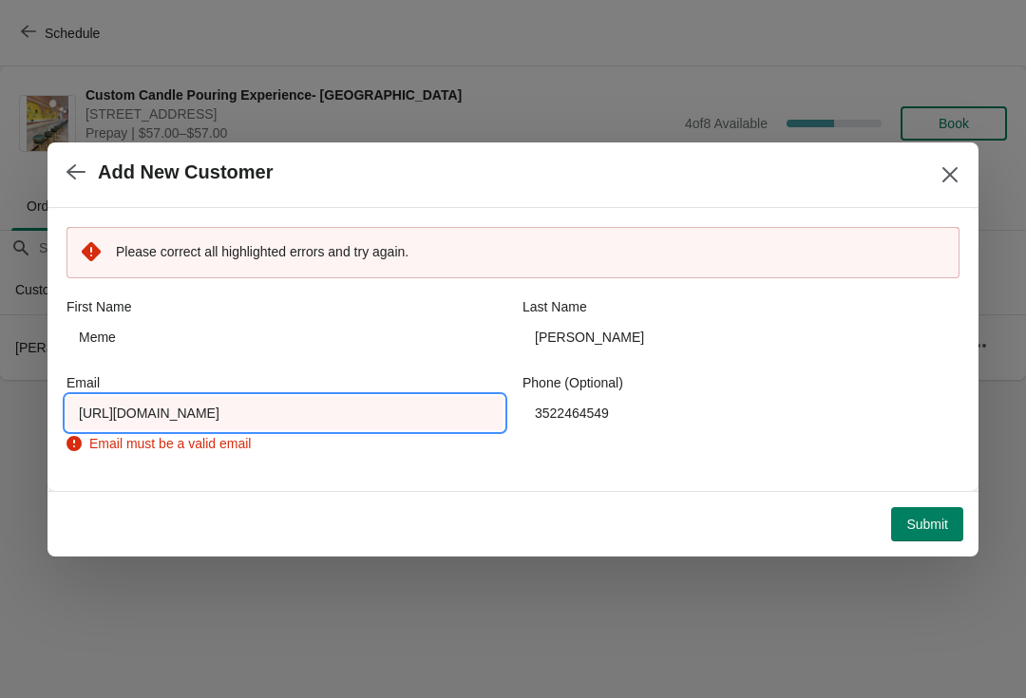
click at [395, 401] on input "[URL][DOMAIN_NAME]" at bounding box center [284, 413] width 437 height 34
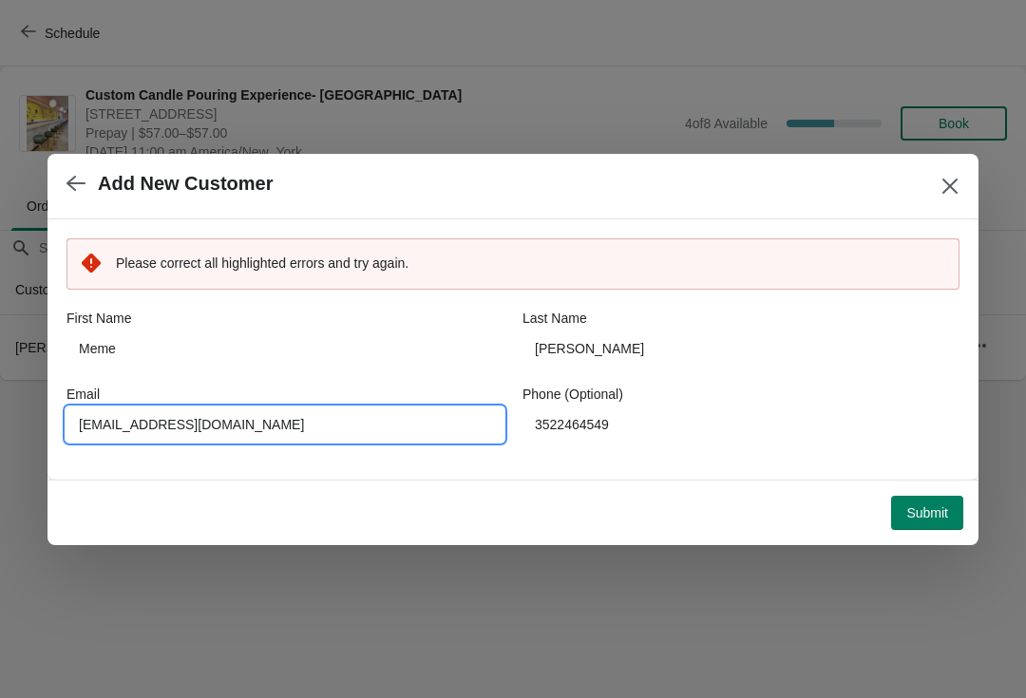
type input "[EMAIL_ADDRESS][DOMAIN_NAME]"
click at [927, 518] on span "Submit" at bounding box center [927, 512] width 42 height 15
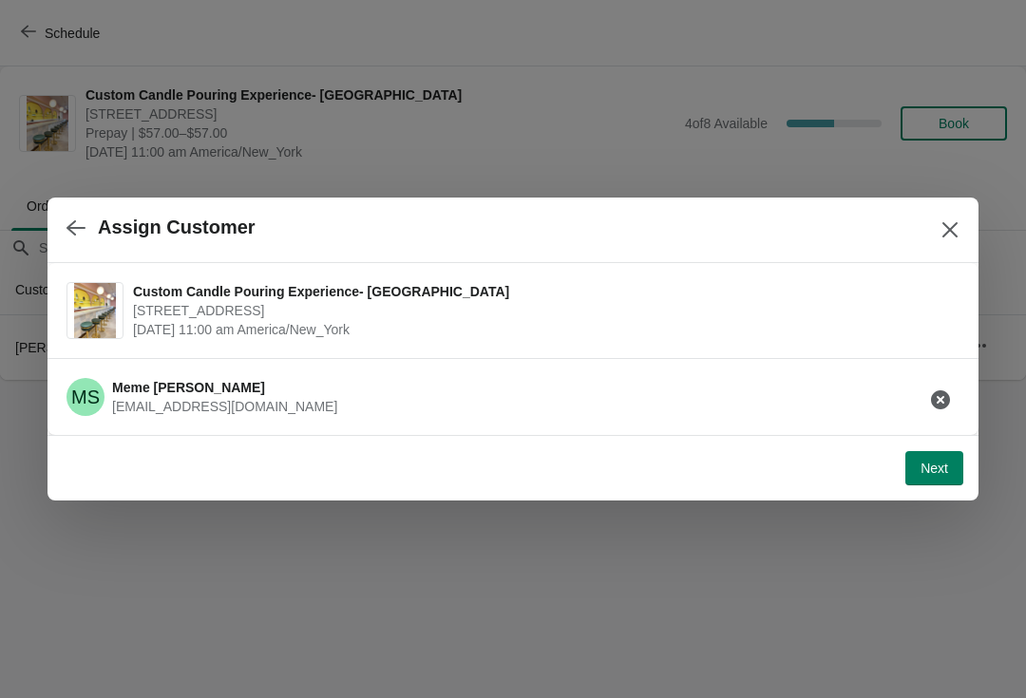
click at [929, 467] on span "Next" at bounding box center [934, 468] width 28 height 15
select select "Friend"
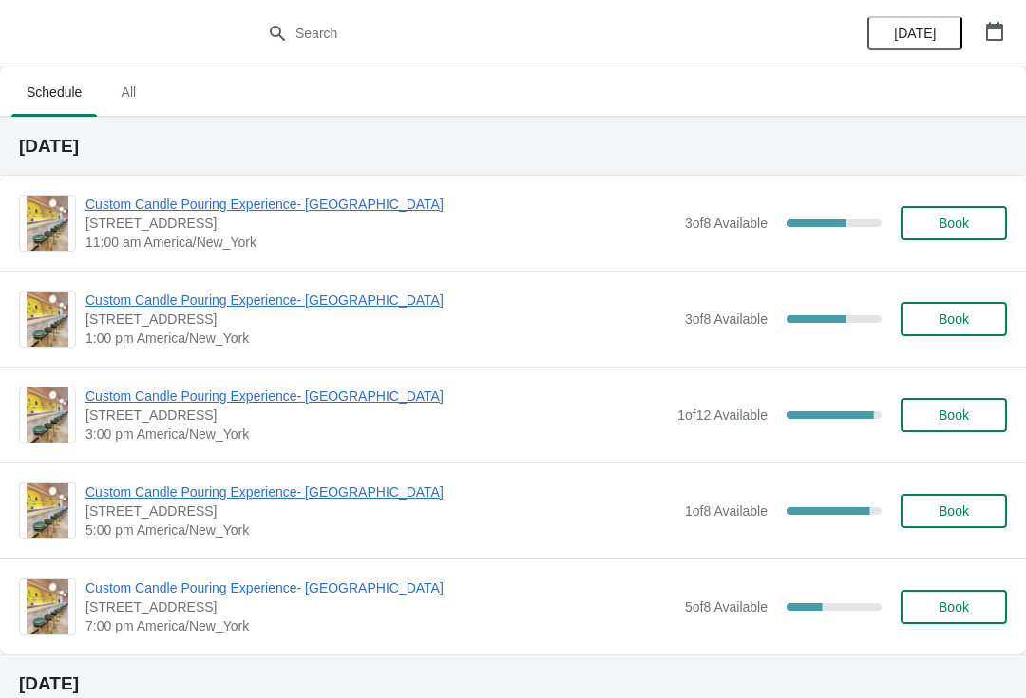
click at [120, 199] on span "Custom Candle Pouring Experience- [GEOGRAPHIC_DATA]" at bounding box center [380, 204] width 590 height 19
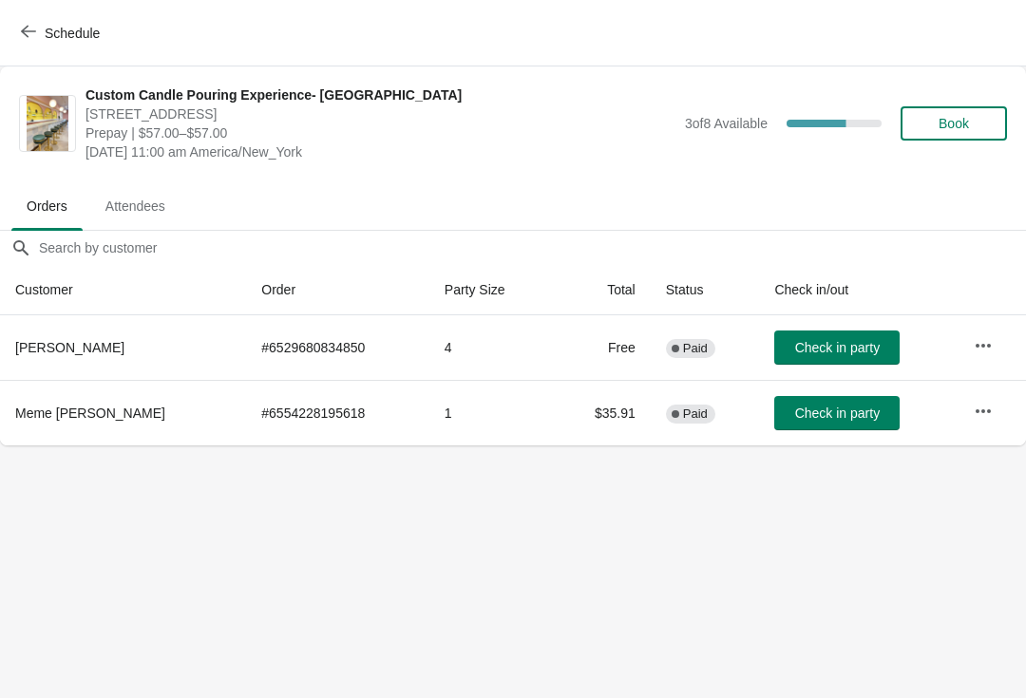
click at [833, 398] on button "Check in party" at bounding box center [836, 413] width 125 height 34
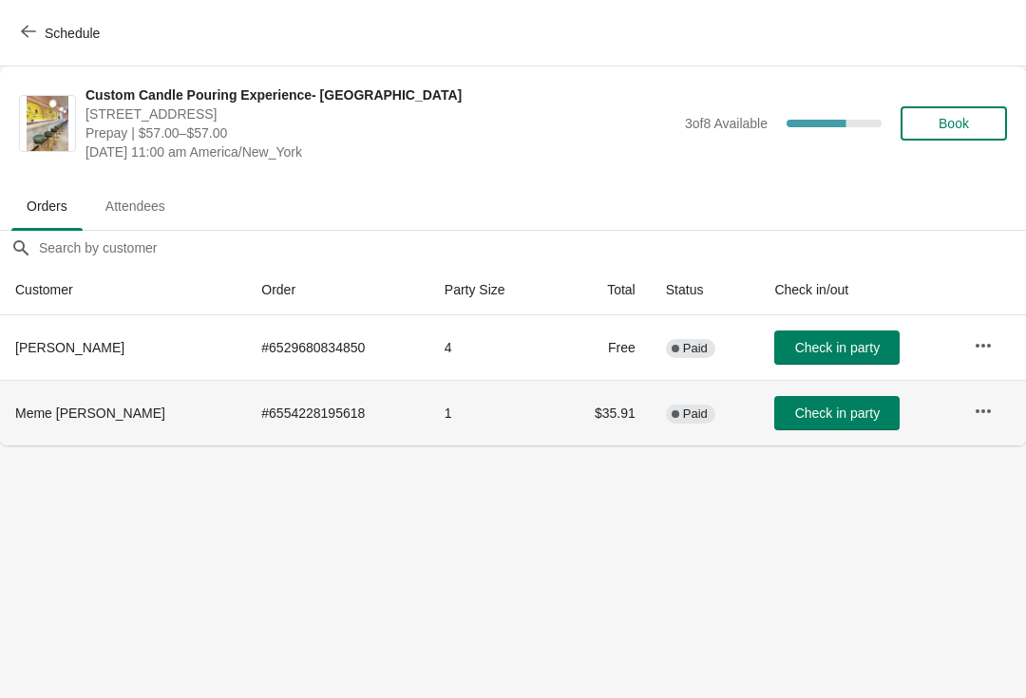
click at [832, 344] on span "Check in party" at bounding box center [837, 347] width 85 height 15
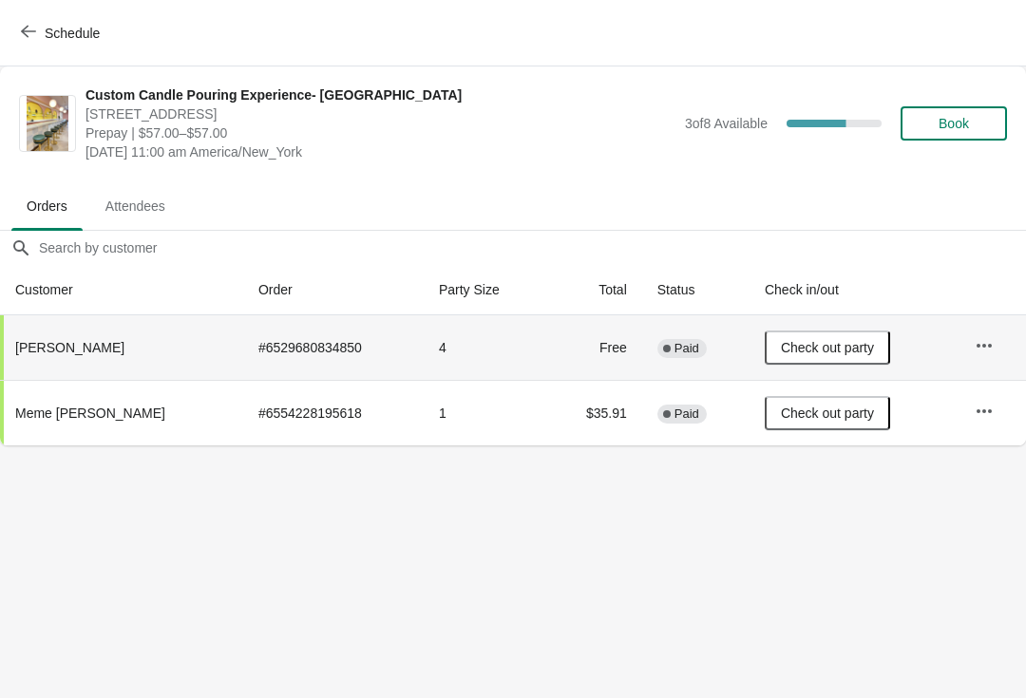
click at [32, 39] on span "button" at bounding box center [28, 33] width 15 height 18
